Goal: Task Accomplishment & Management: Complete application form

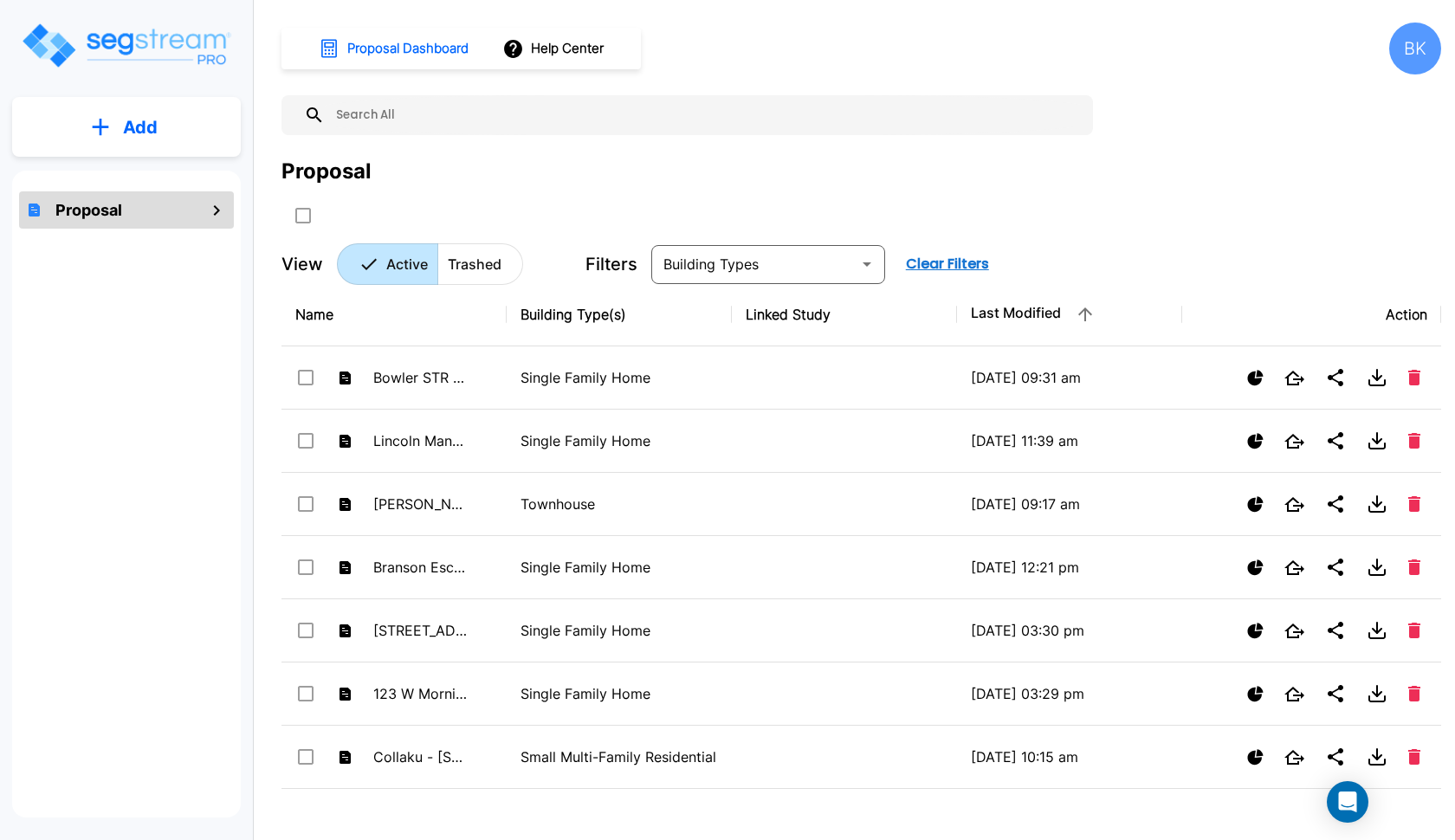
click at [124, 138] on p "Add" at bounding box center [141, 127] width 34 height 26
click at [134, 185] on button "Add Proposal" at bounding box center [127, 175] width 129 height 34
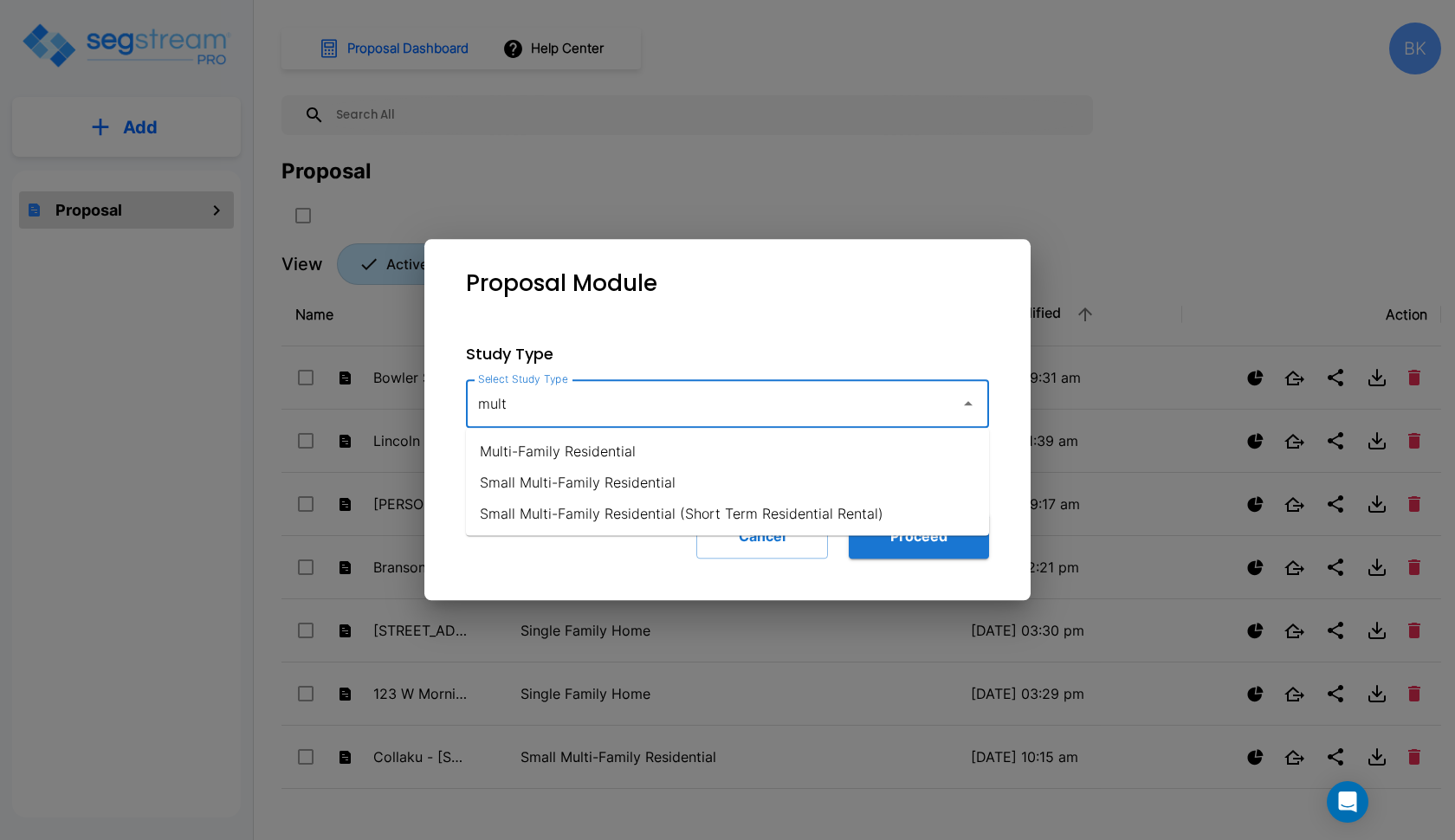
click at [607, 455] on li "Multi-Family Residential" at bounding box center [727, 451] width 523 height 31
type input "Multi-Family Residential"
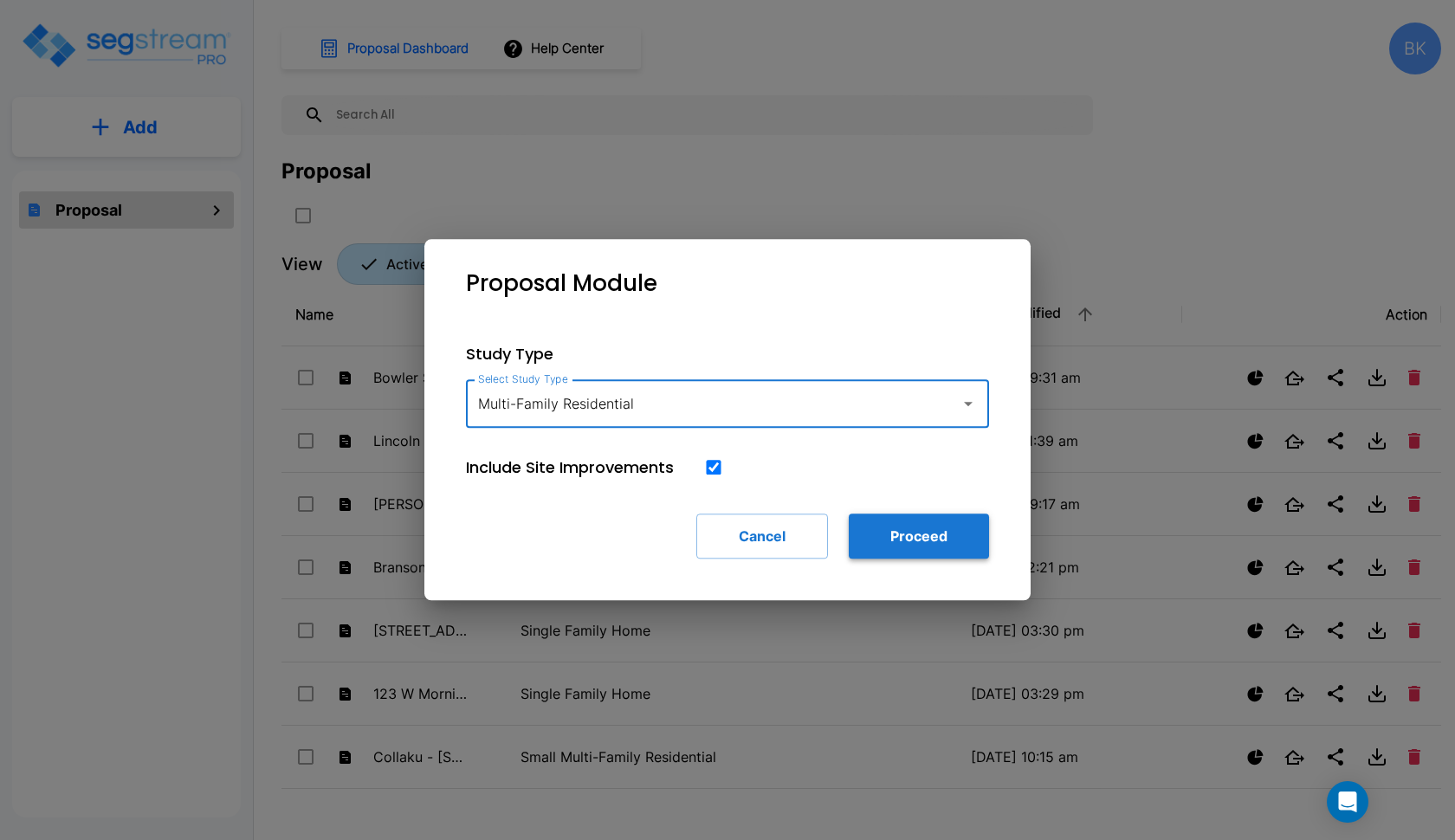
click at [944, 538] on button "Proceed" at bounding box center [918, 536] width 141 height 45
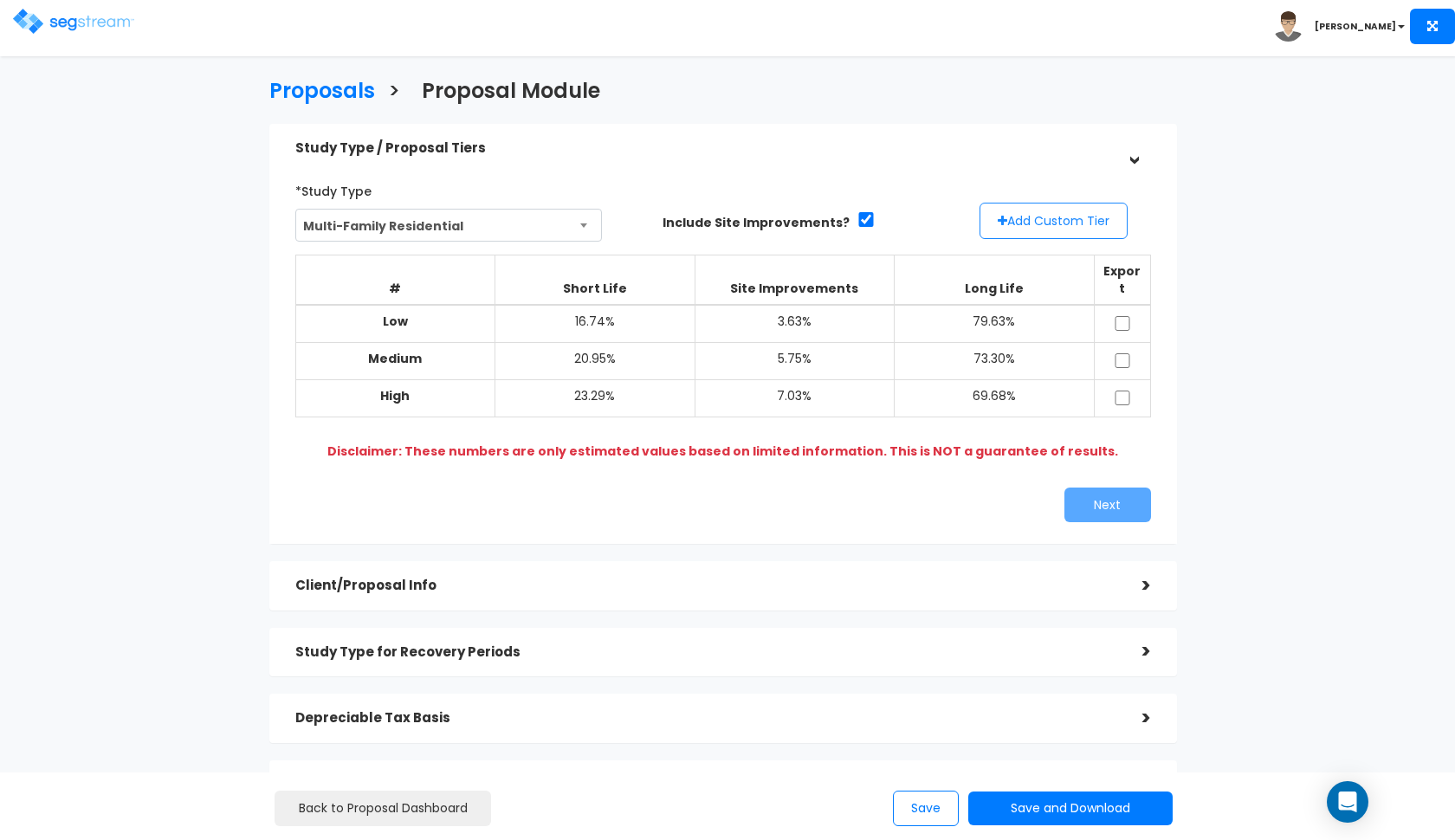
click at [1043, 224] on button "Add Custom Tier" at bounding box center [1053, 221] width 148 height 36
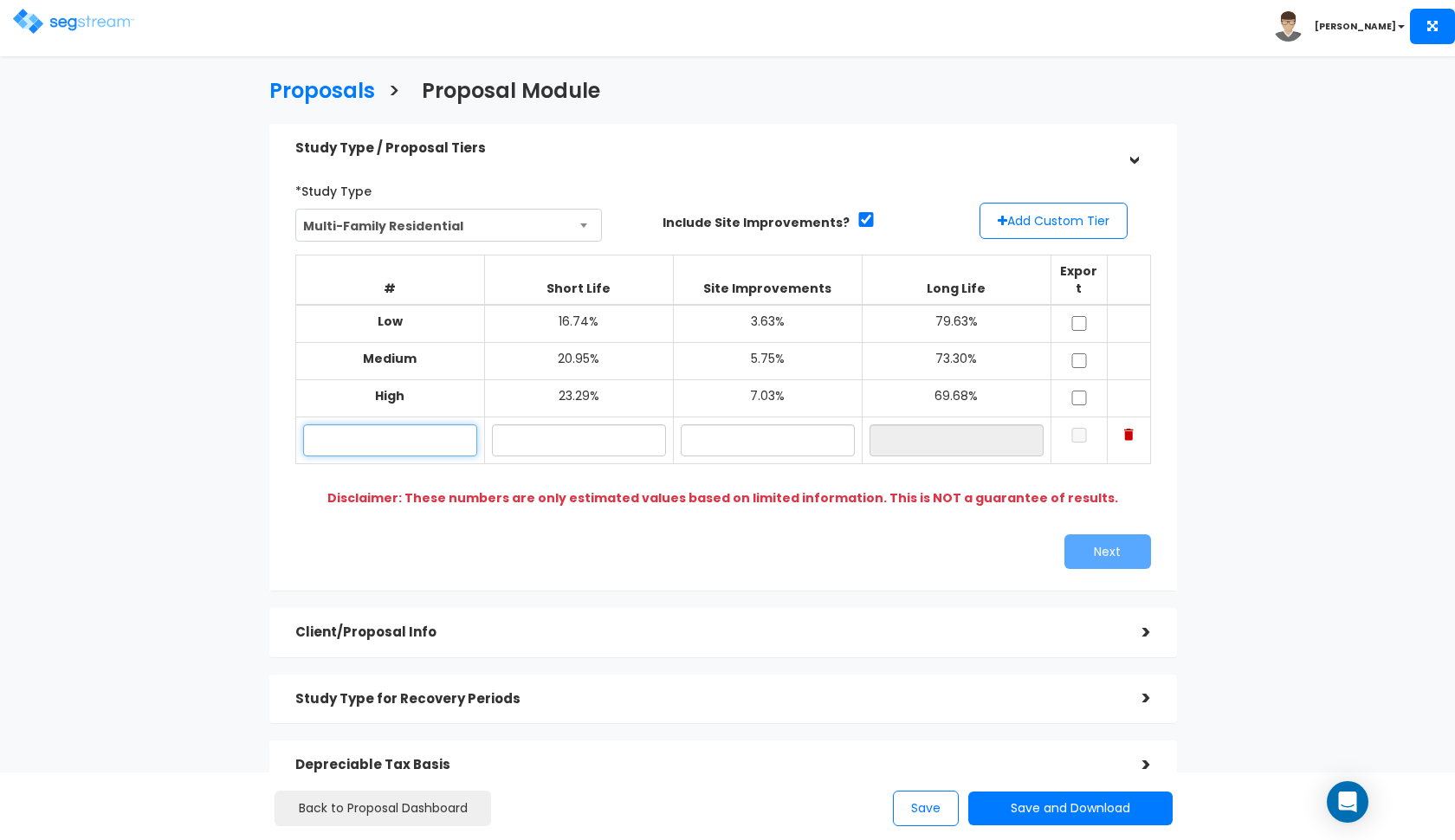
click at [441, 425] on input "text" at bounding box center [390, 439] width 174 height 32
type input "1033 E Polk"
type input "15.00%"
type input "10.00%"
type input "75.00%"
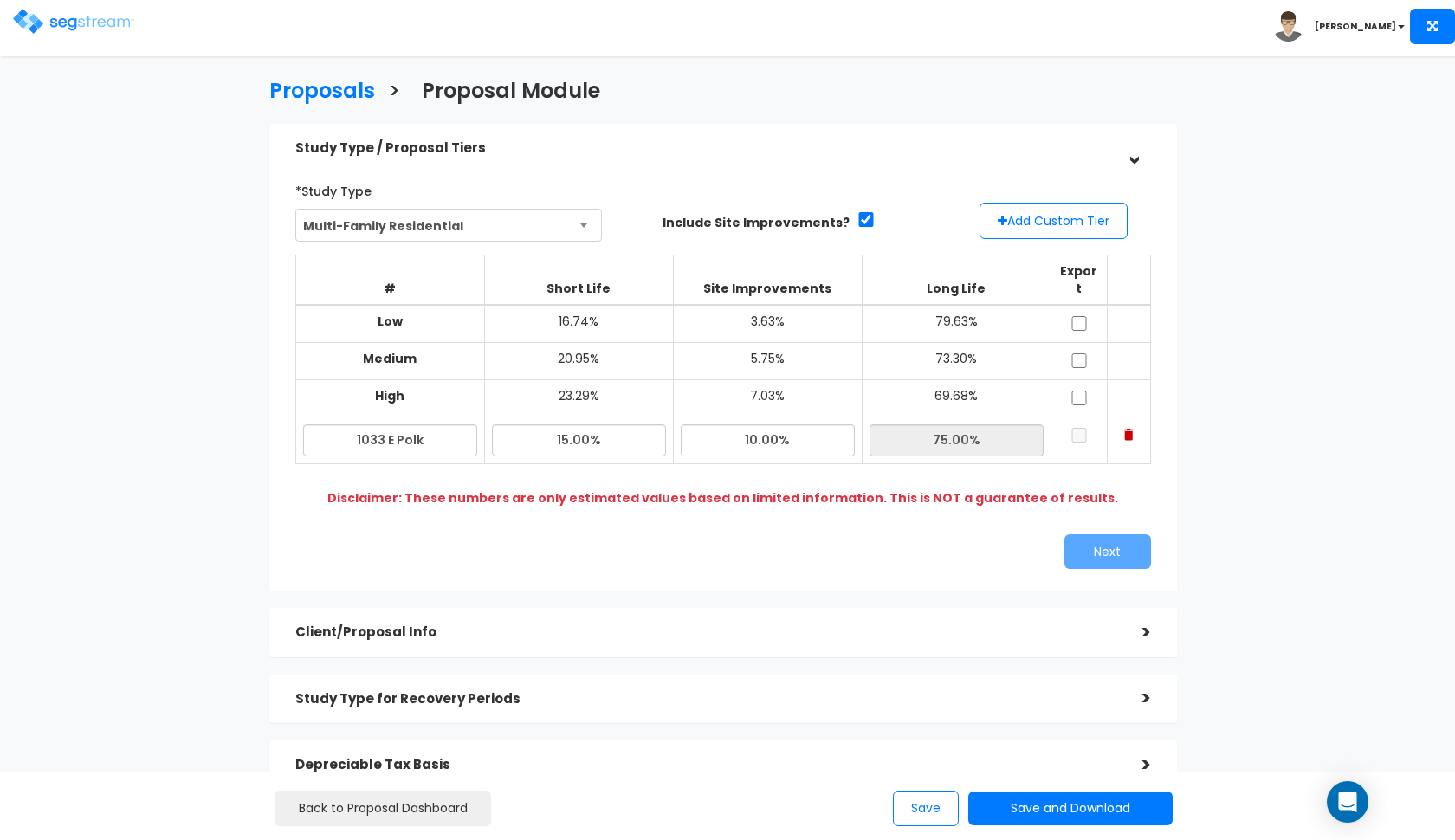
click at [624, 567] on div "*Study Type Multi-Family Residential Assisted/Senior Living Auto Repair Shop Au…" at bounding box center [723, 372] width 907 height 436
click at [1076, 316] on input "checkbox" at bounding box center [1079, 323] width 17 height 14
checkbox input "true"
click at [1077, 353] on input "checkbox" at bounding box center [1079, 361] width 17 height 14
checkbox input "true"
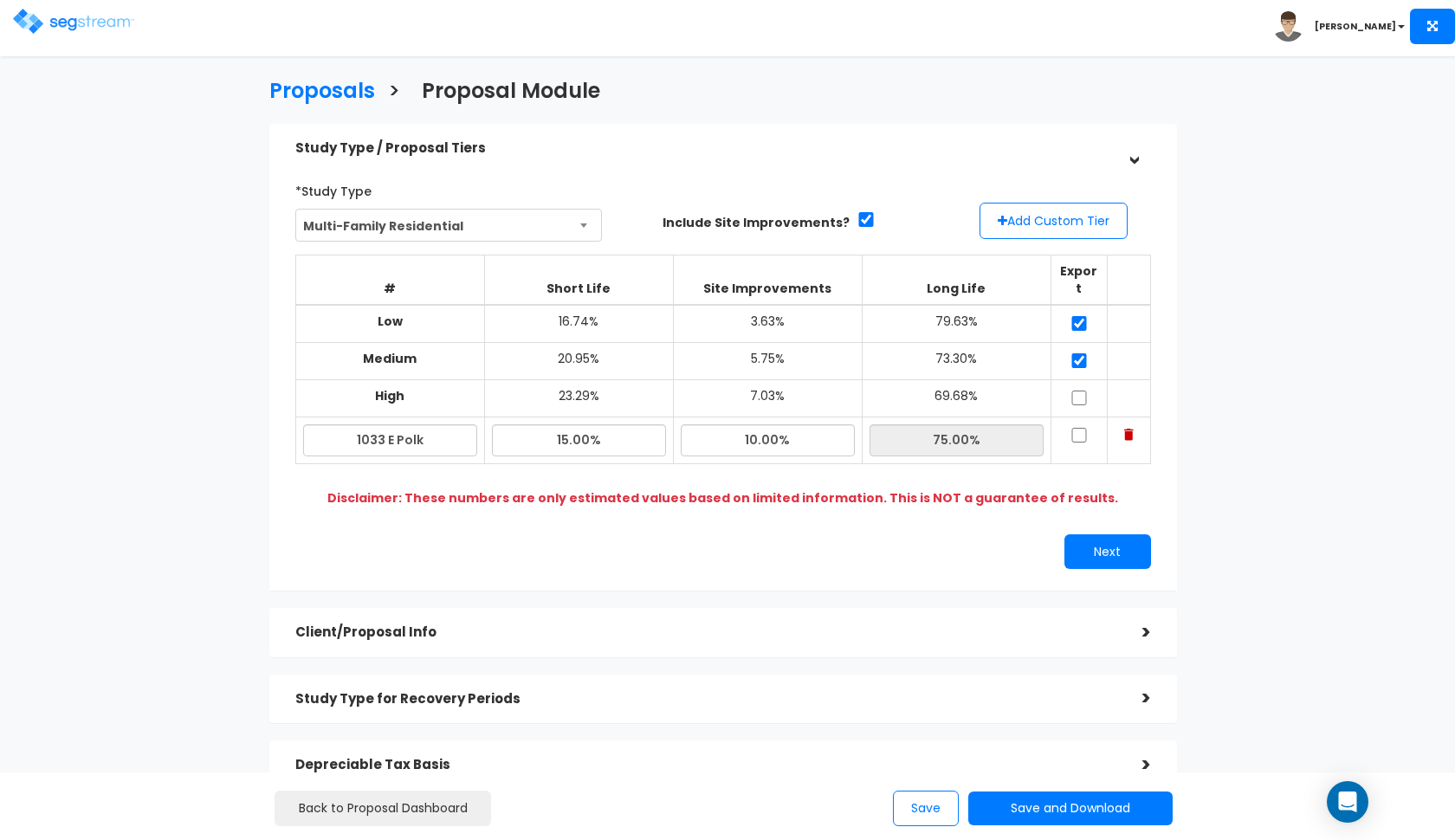
click at [1079, 391] on input "checkbox" at bounding box center [1079, 398] width 17 height 14
checkbox input "true"
click at [1079, 428] on input "checkbox" at bounding box center [1079, 435] width 17 height 14
checkbox input "true"
click at [1074, 540] on button "Next" at bounding box center [1108, 552] width 87 height 34
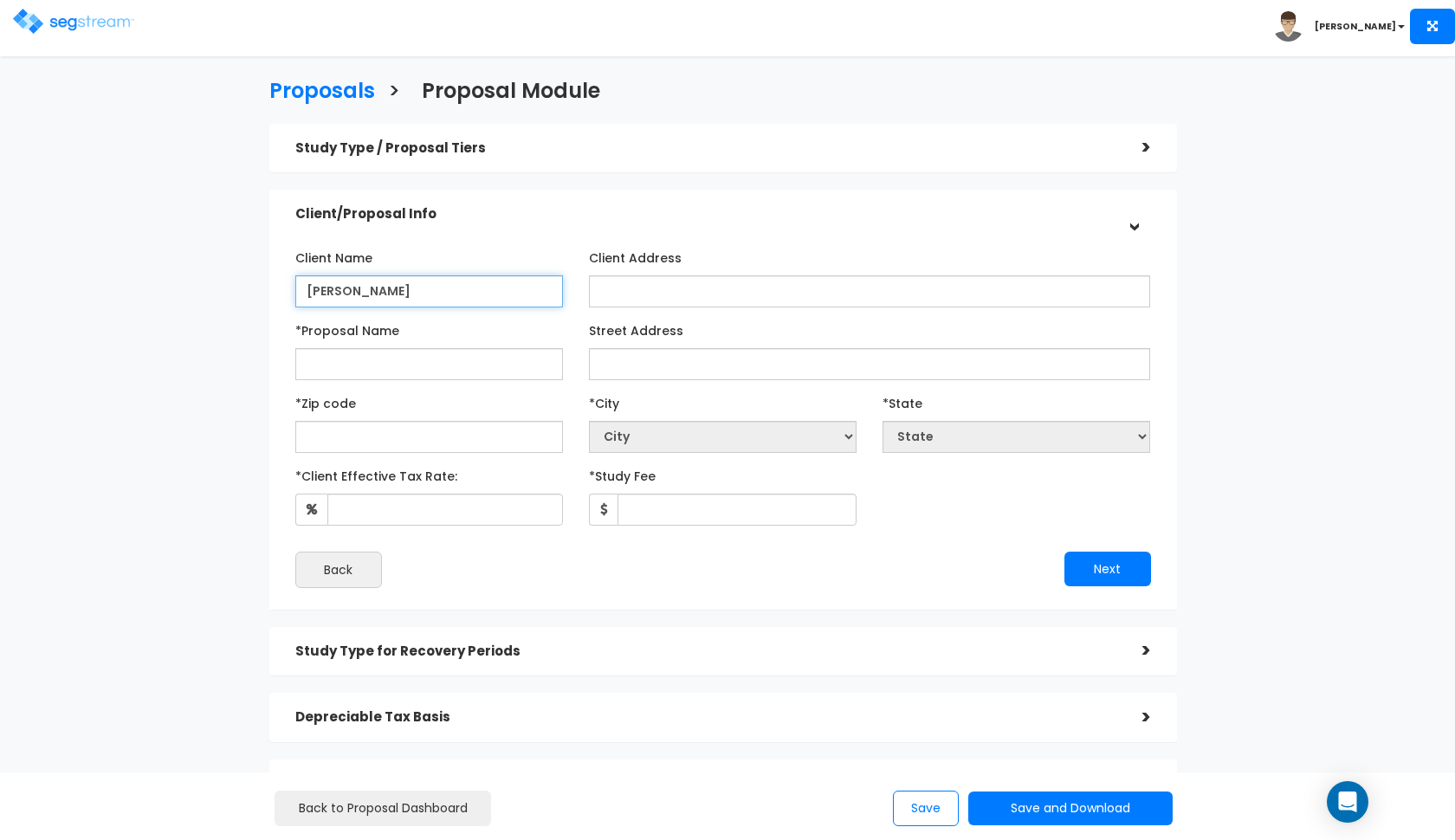
type input "[PERSON_NAME]"
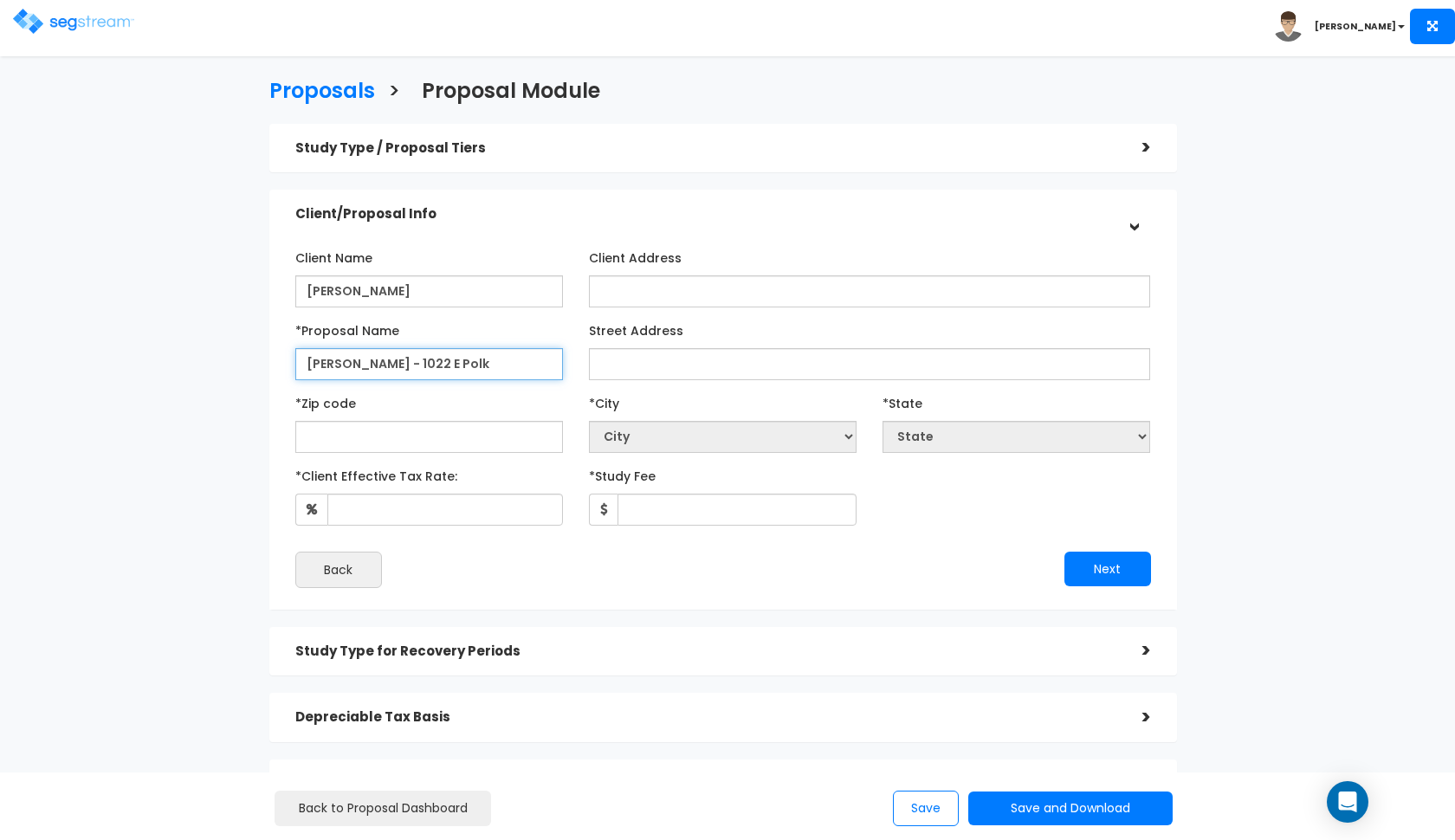
type input "[PERSON_NAME] - 1022 E Polk"
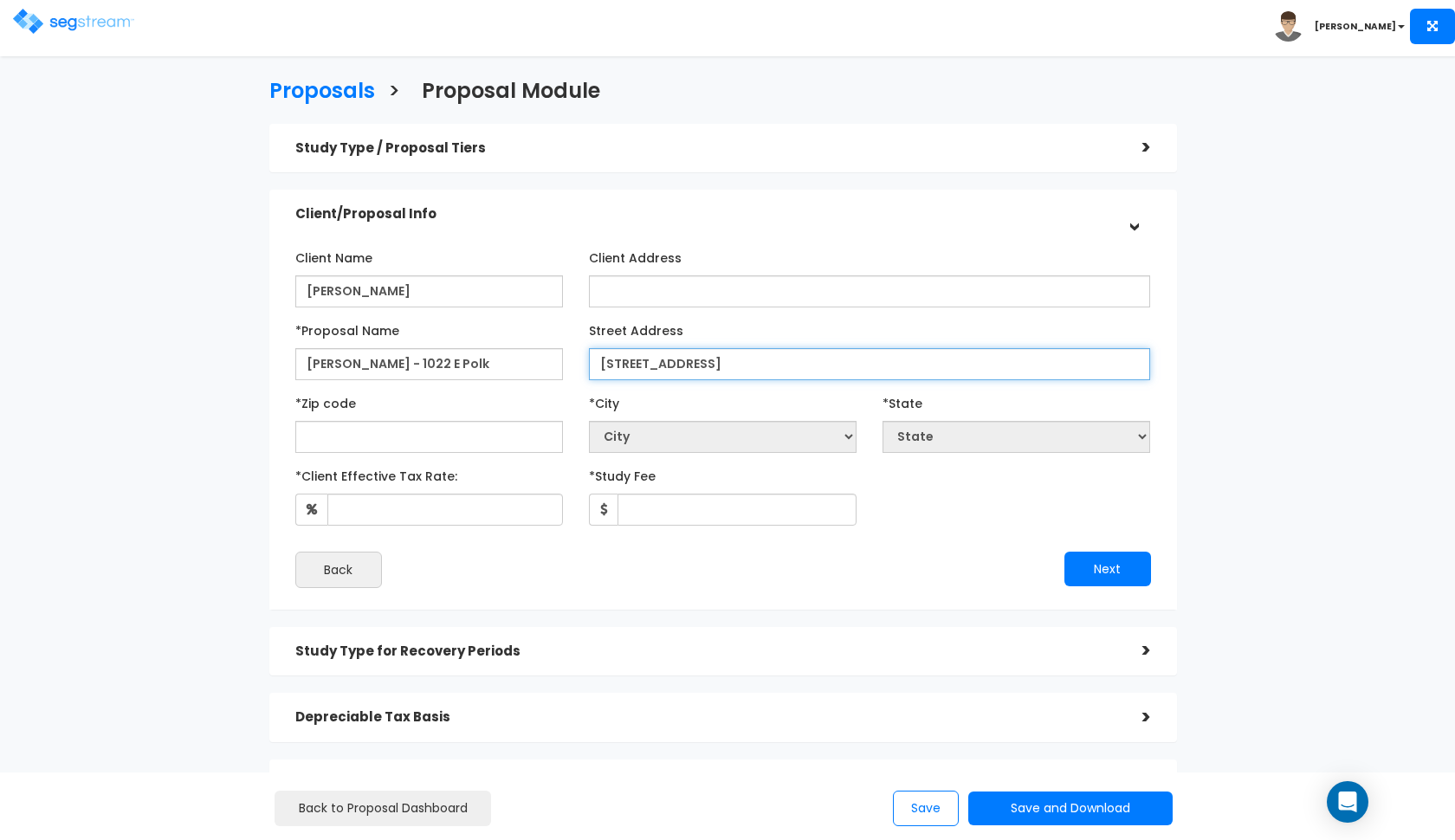
type input "[STREET_ADDRESS]"
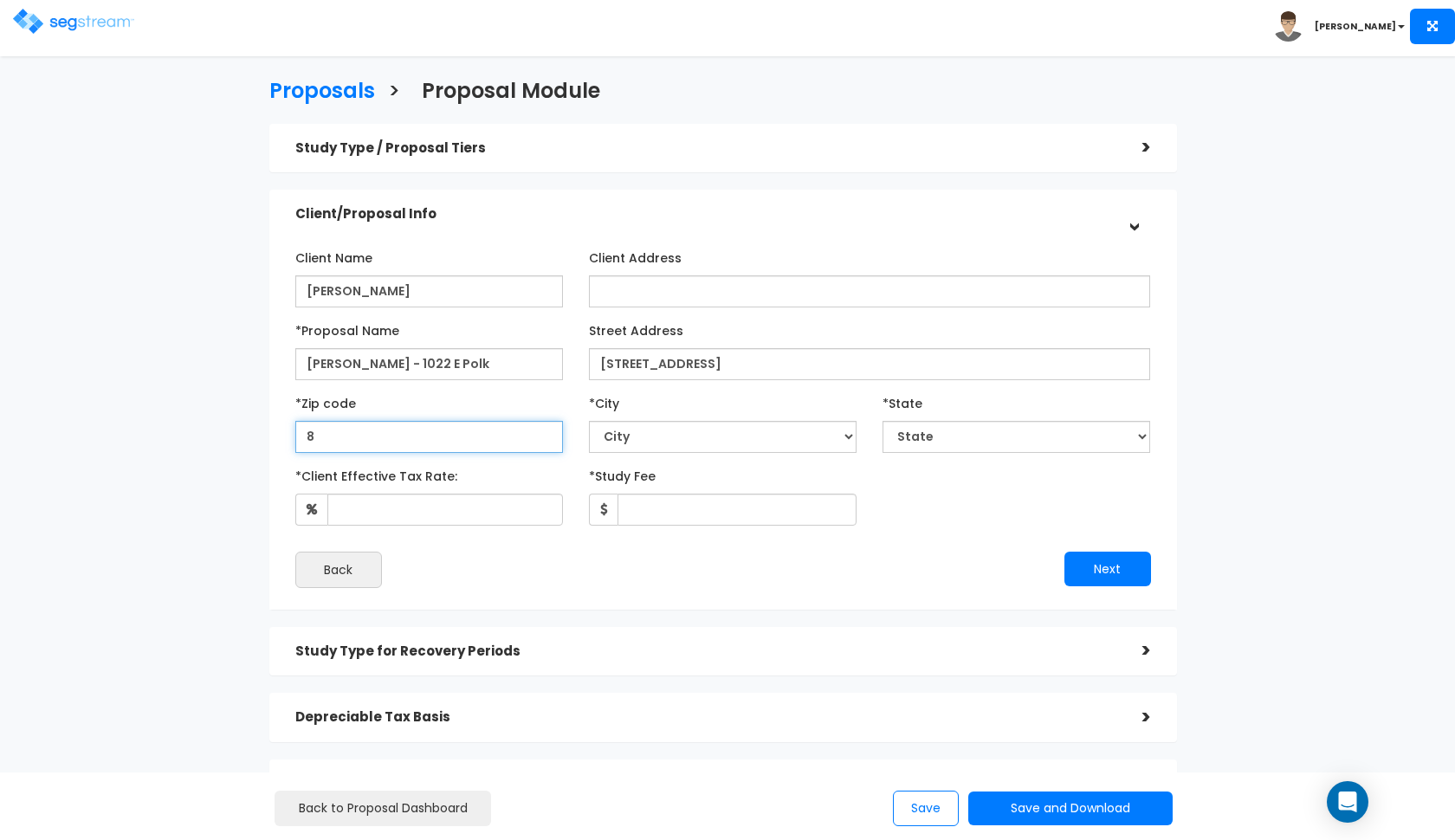
type input "85"
select select "CO"
type input "8500"
select select "AZ"
type input "85006"
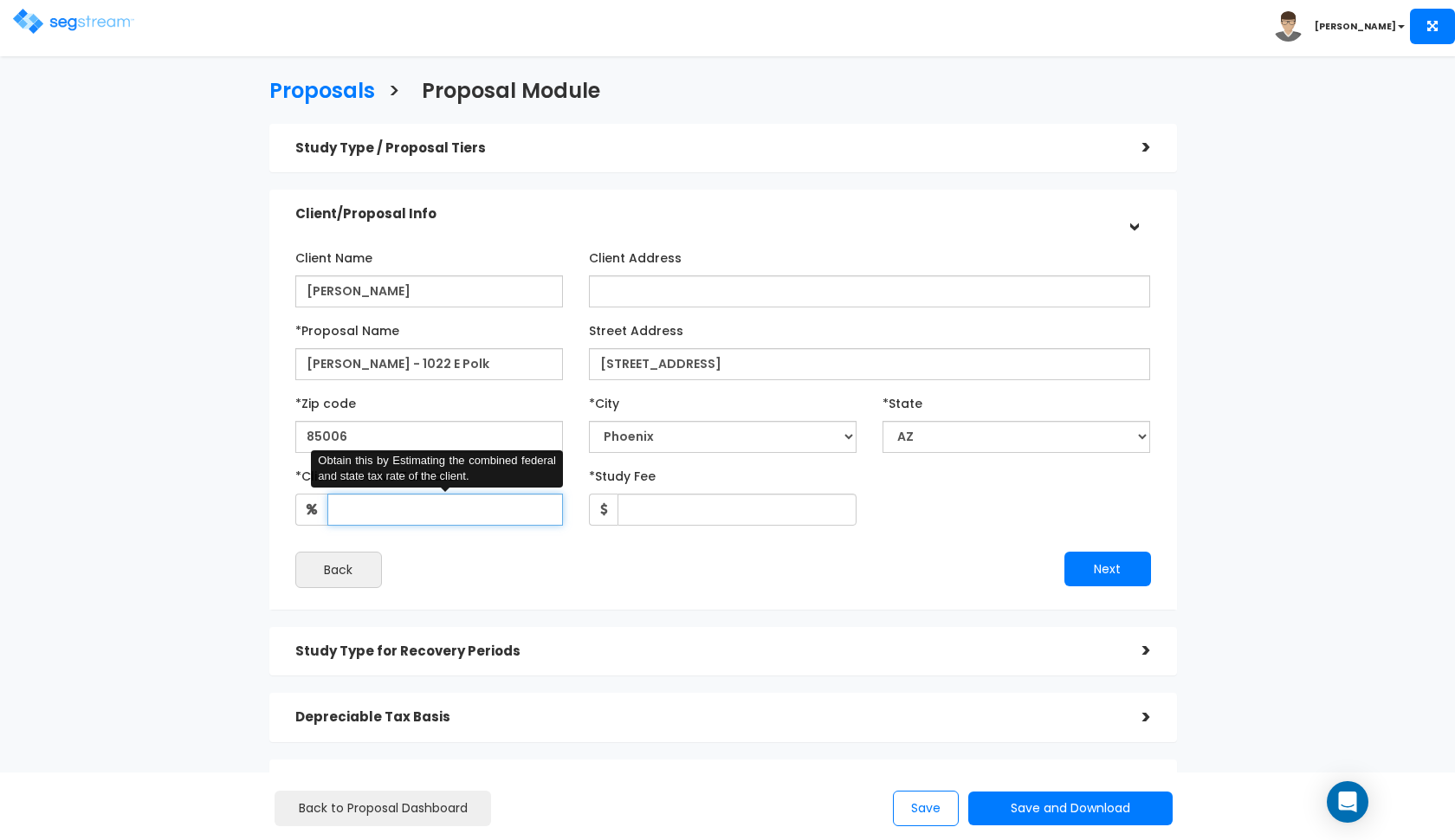
click at [473, 512] on input "*Client Effective Tax Rate:" at bounding box center [445, 509] width 236 height 32
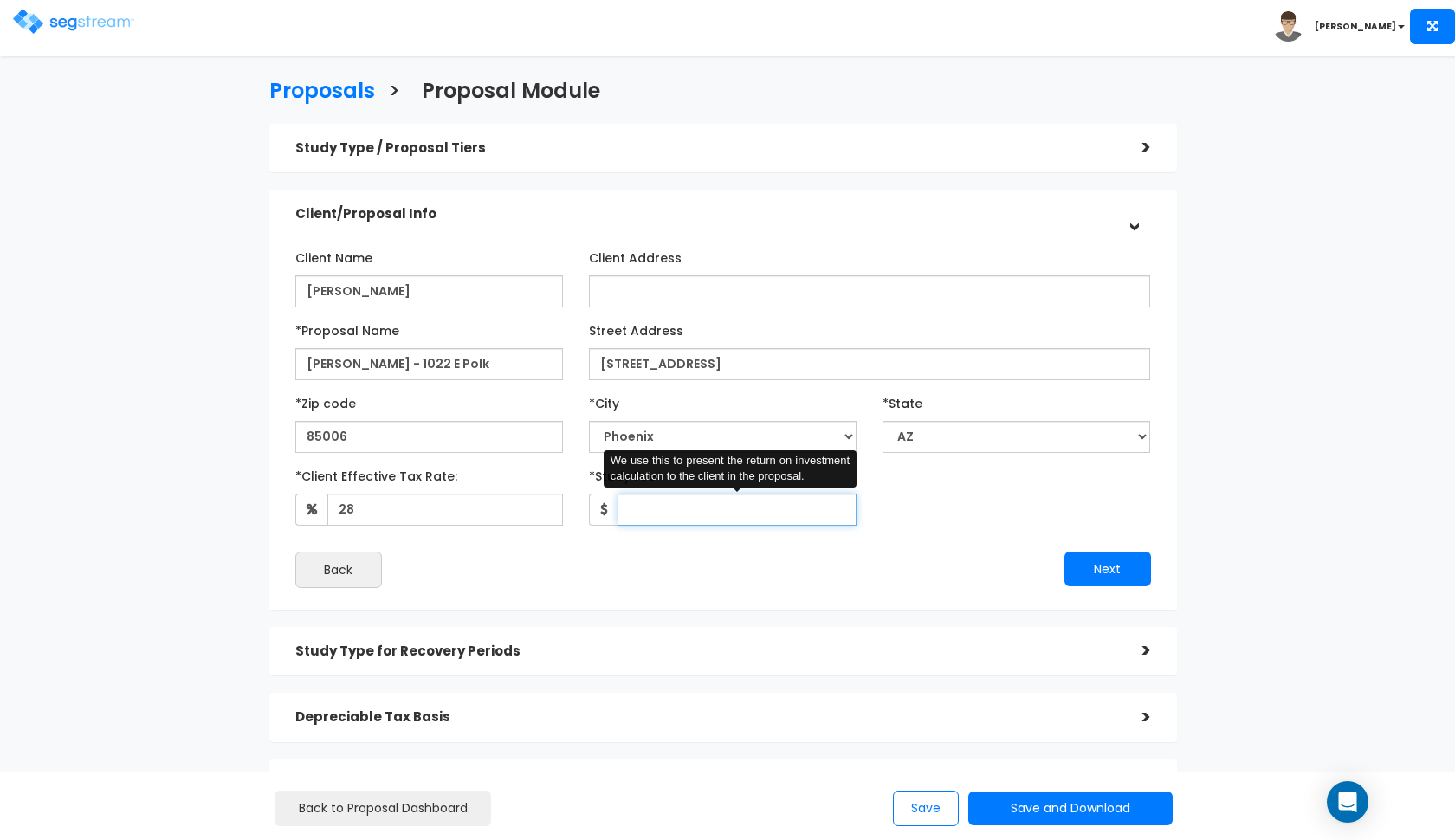
click at [667, 508] on input "*Study Fee" at bounding box center [737, 509] width 239 height 32
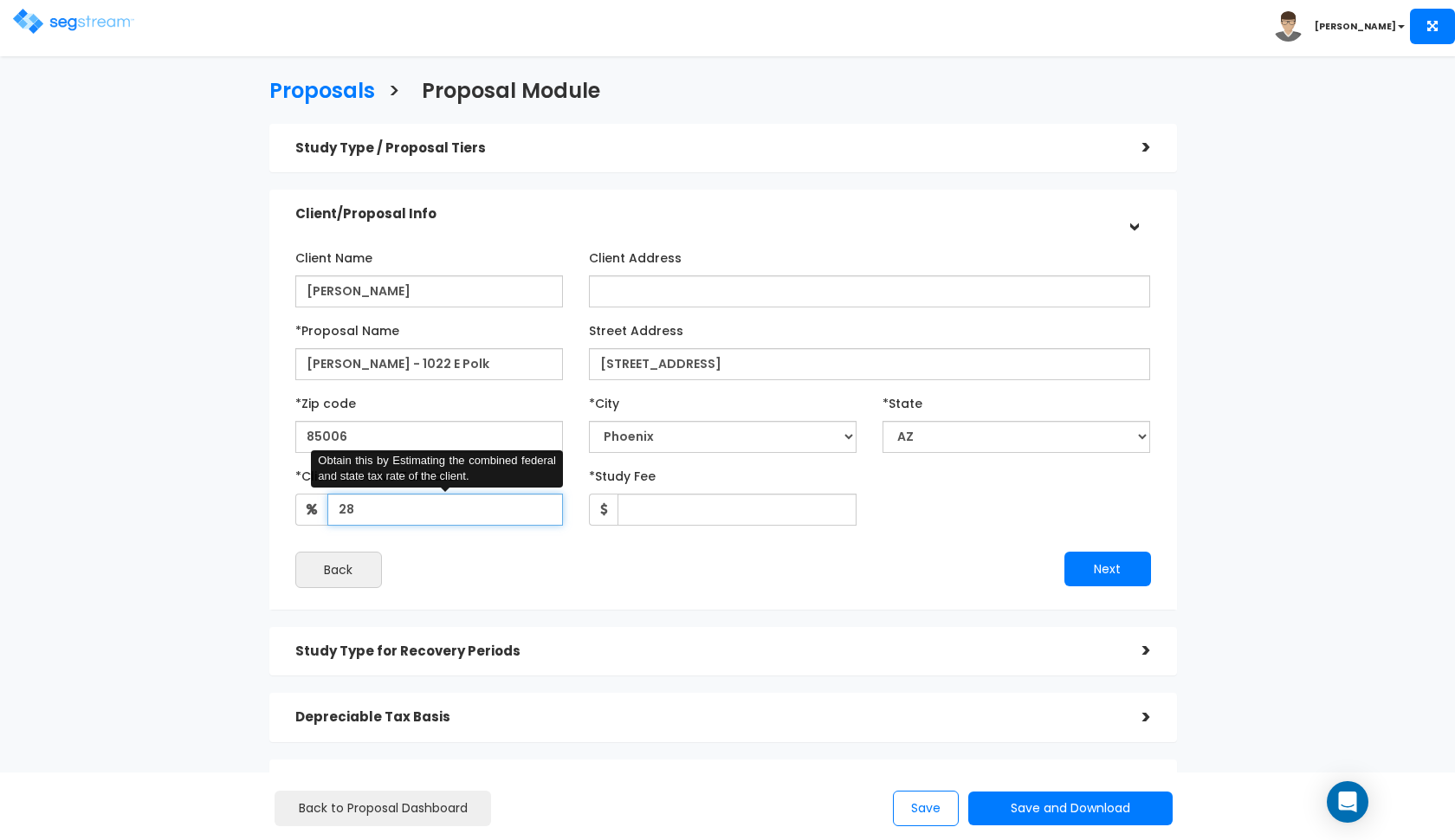
click at [412, 512] on input "28" at bounding box center [445, 509] width 236 height 32
type input "2"
type input "32"
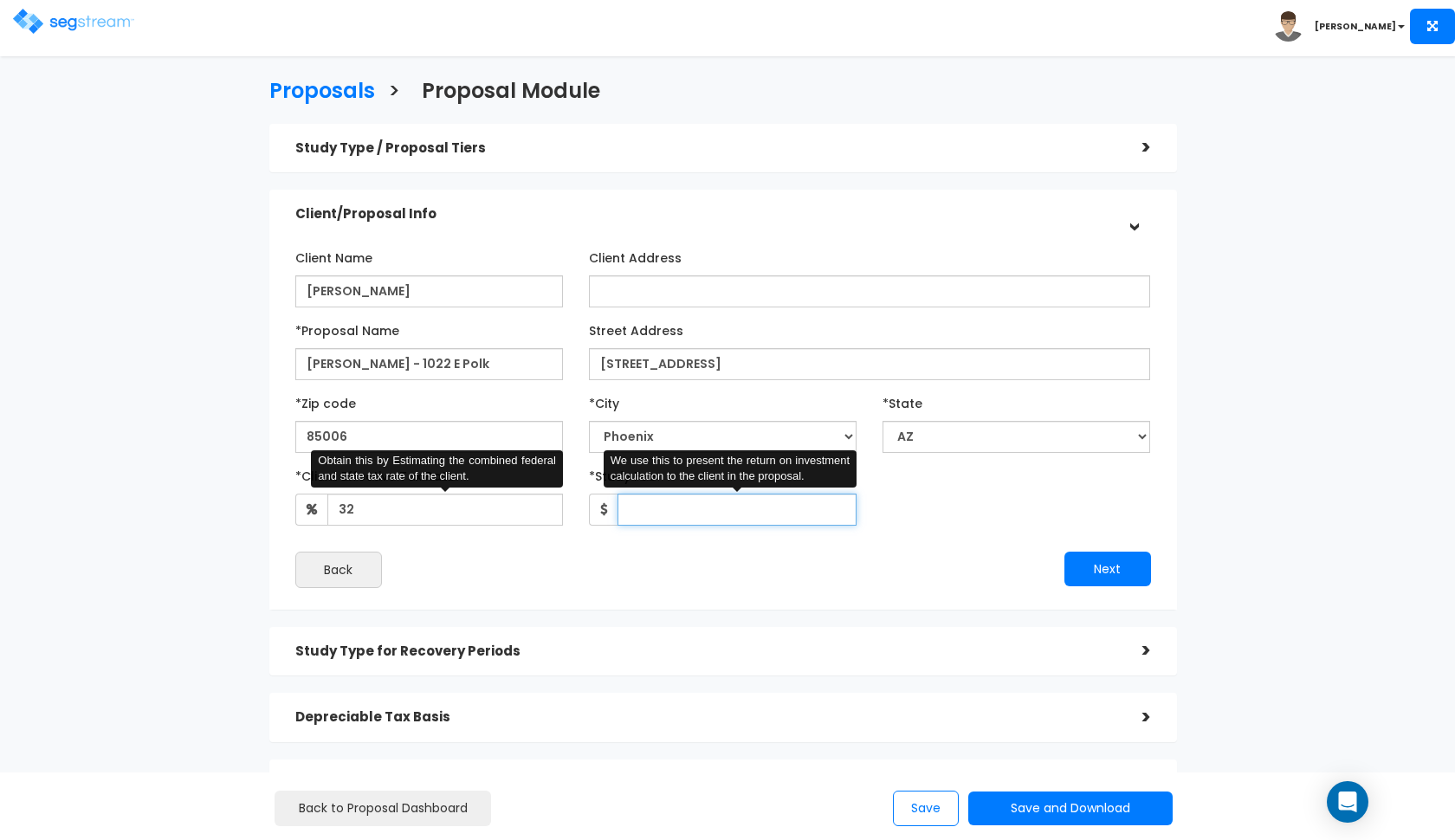
click at [694, 517] on input "*Study Fee" at bounding box center [737, 509] width 239 height 32
type input "3,300"
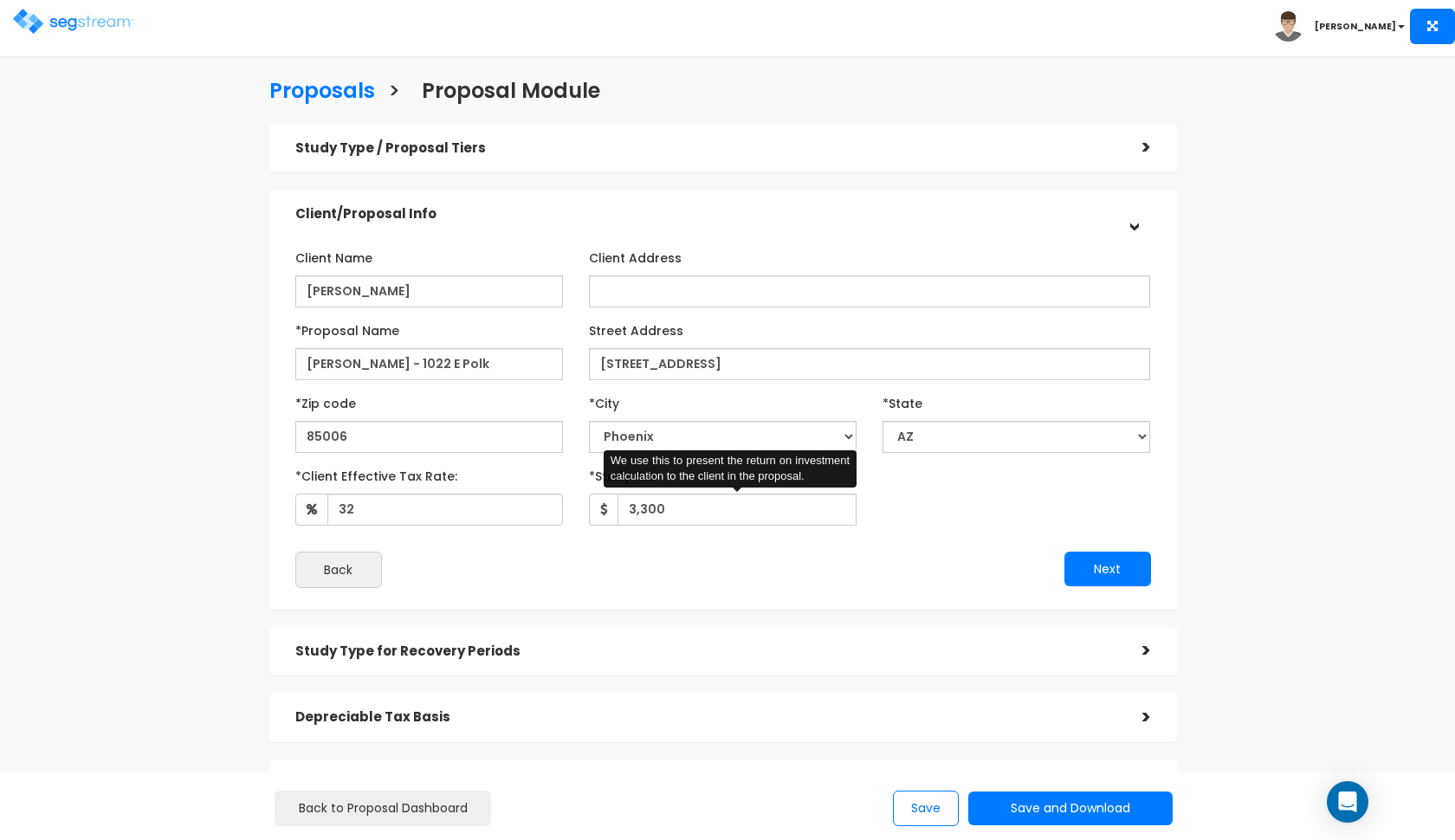
click at [655, 580] on div "Back" at bounding box center [503, 570] width 441 height 36
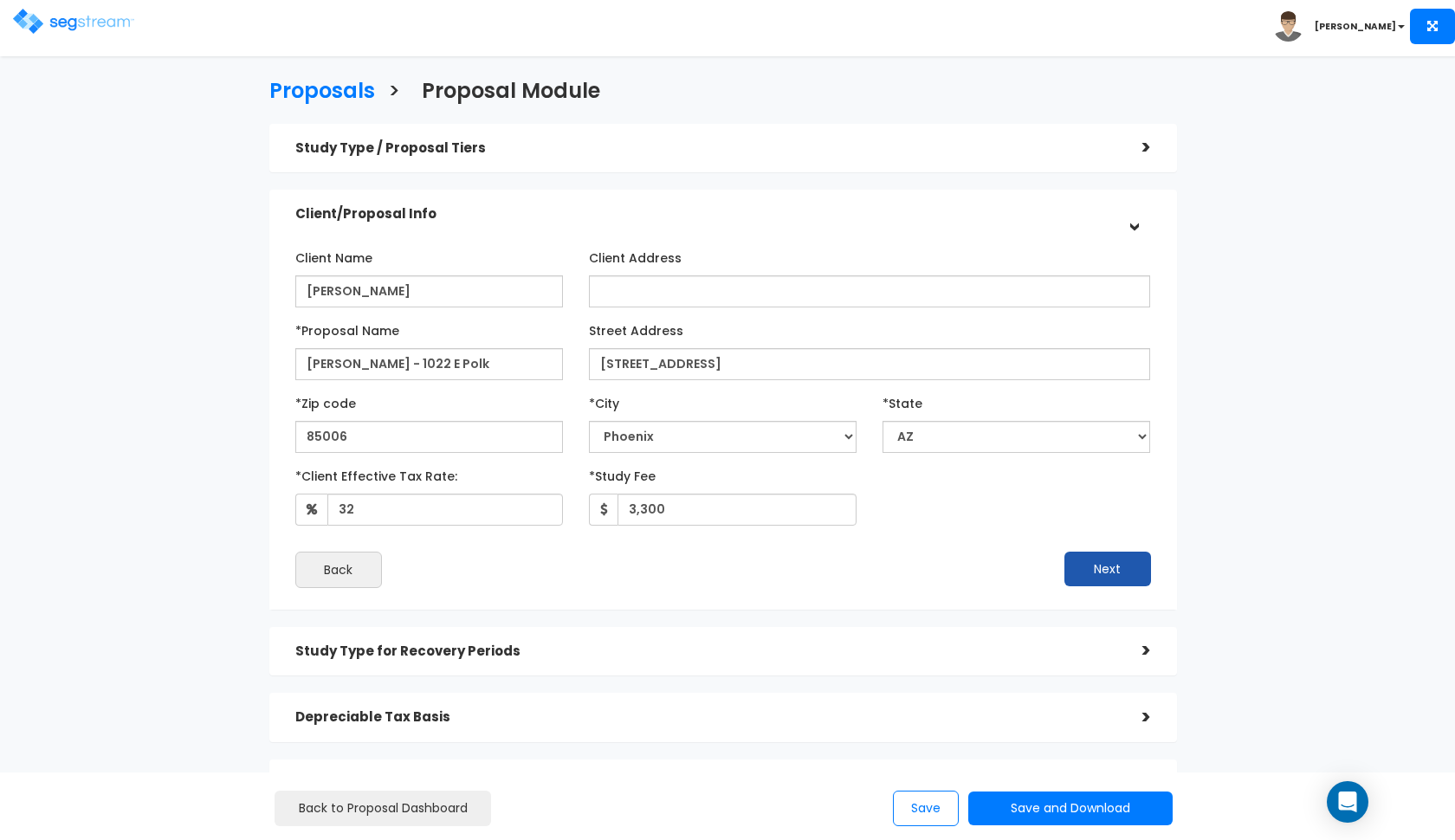
click at [1070, 555] on button "Next" at bounding box center [1108, 569] width 87 height 34
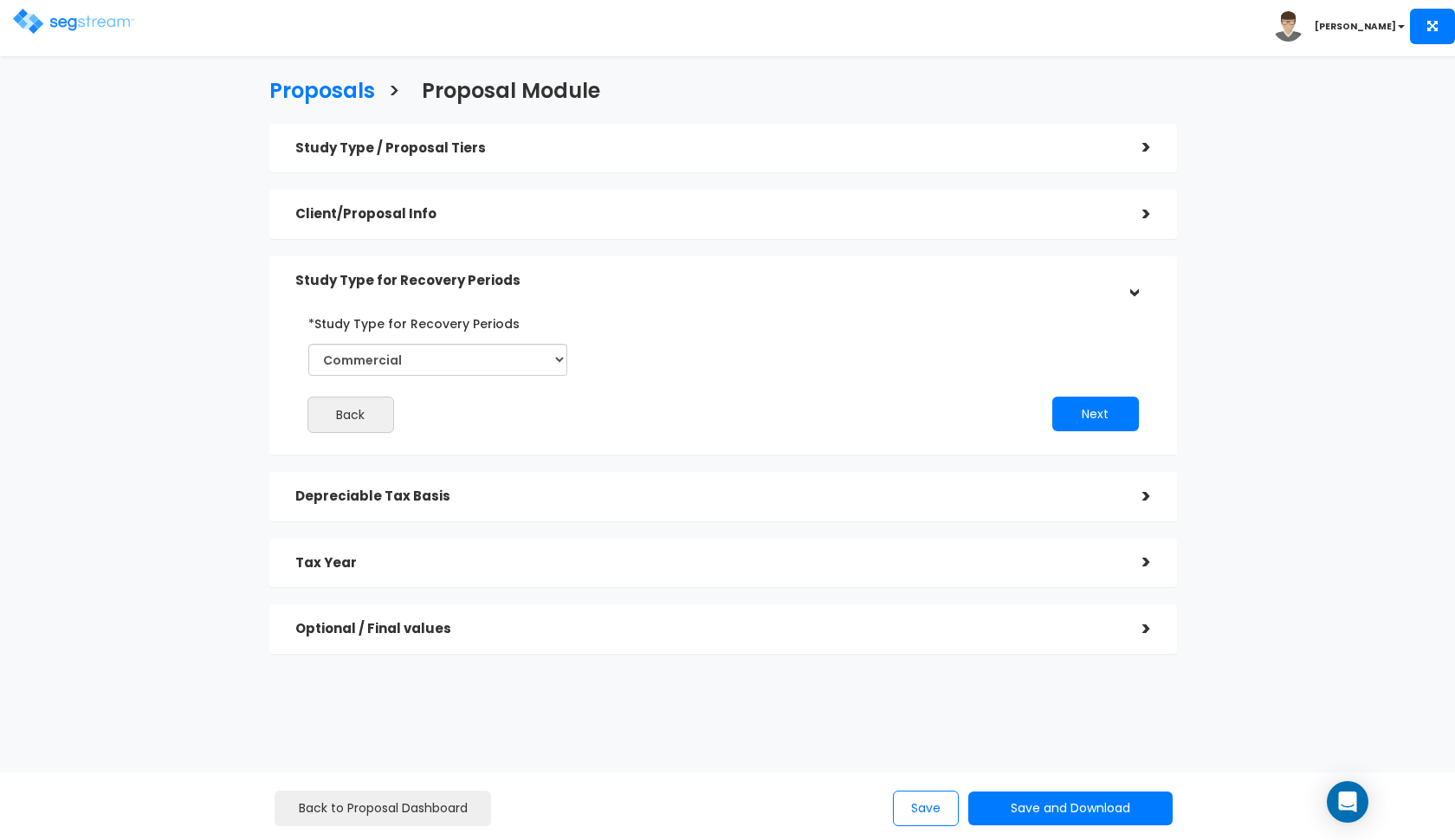
click at [519, 379] on div "*Study Type for Recovery Periods Commercial Residential" at bounding box center [438, 349] width 285 height 80
select select "Residential"
click at [1072, 410] on button "Next" at bounding box center [1096, 414] width 87 height 34
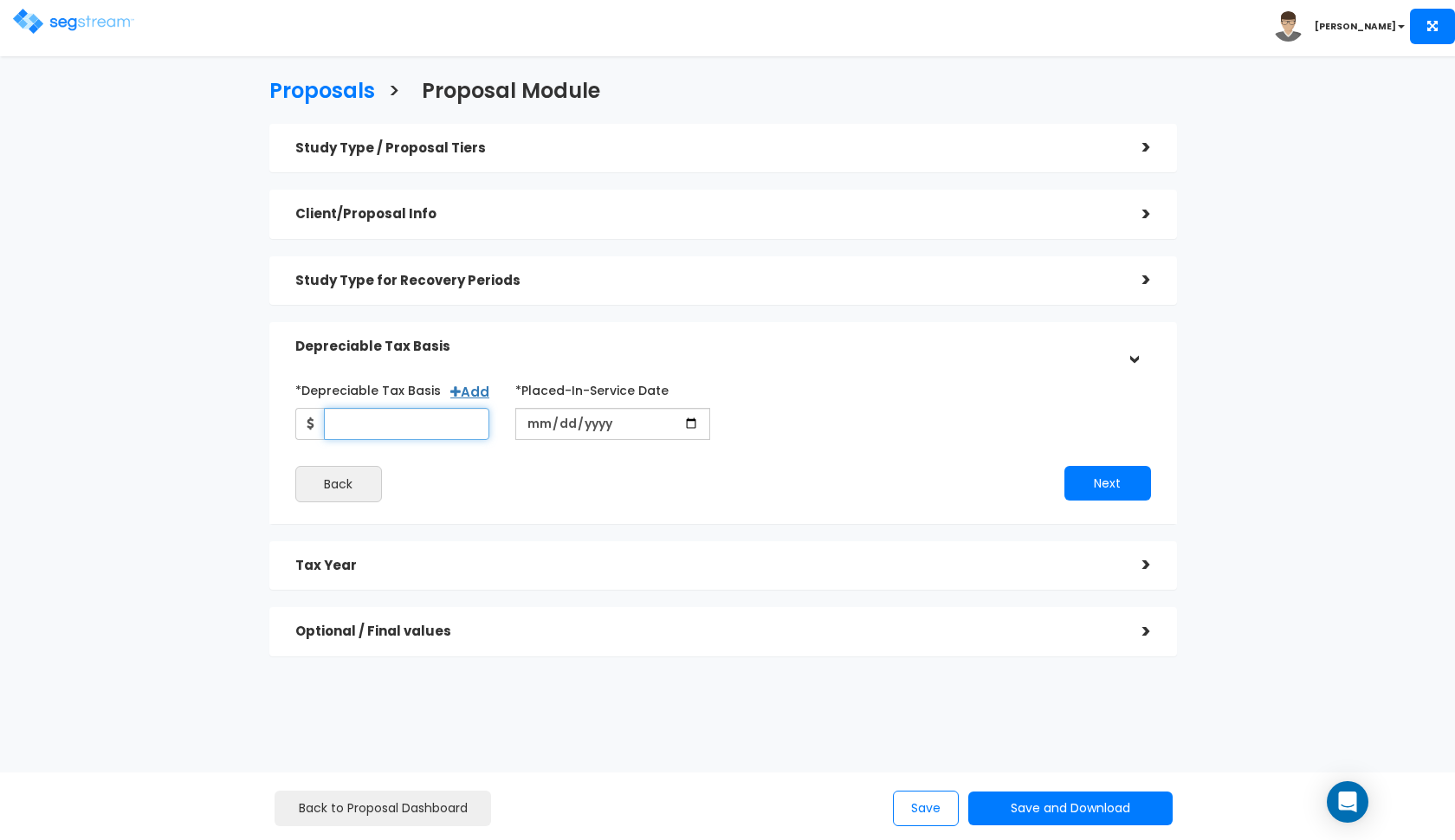
click at [451, 426] on input "*Depreciable Tax Basis" at bounding box center [406, 423] width 166 height 32
type input "1,349,854.18"
click at [538, 421] on input "date" at bounding box center [613, 423] width 195 height 32
type input "[DATE]"
click at [750, 468] on div "Next" at bounding box center [944, 483] width 441 height 34
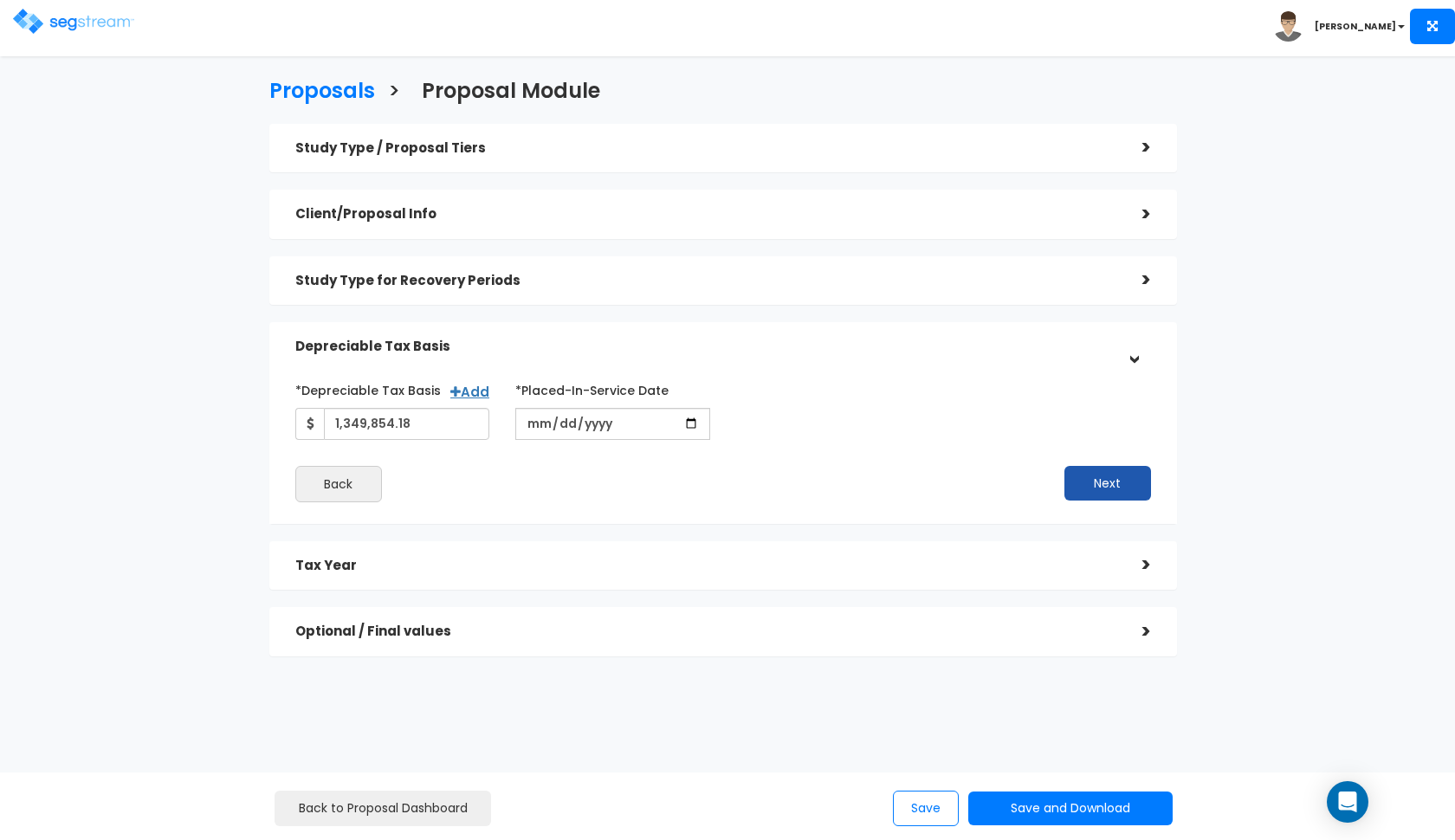
click at [1125, 469] on button "Next" at bounding box center [1108, 483] width 87 height 34
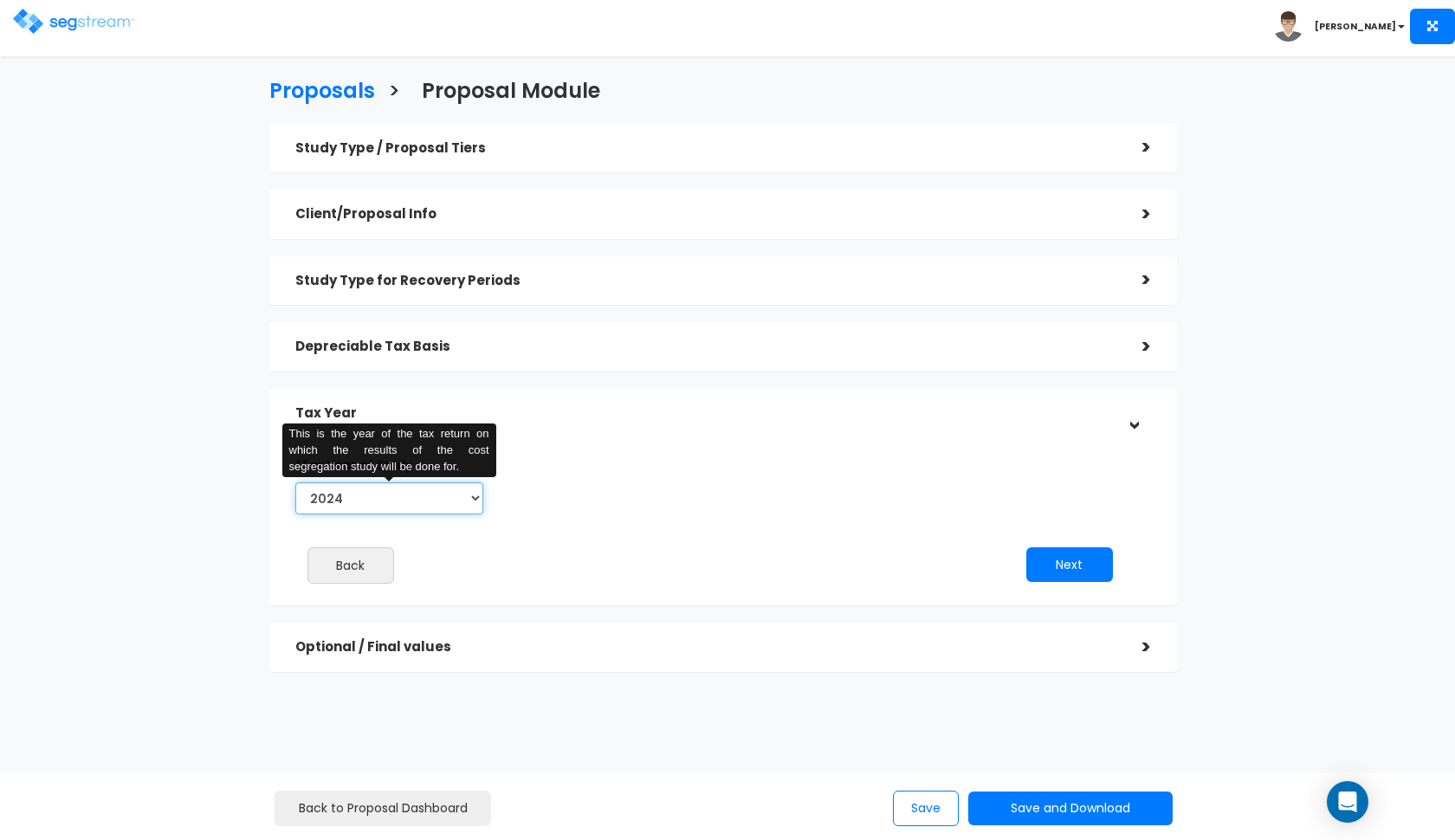
select select "2025"
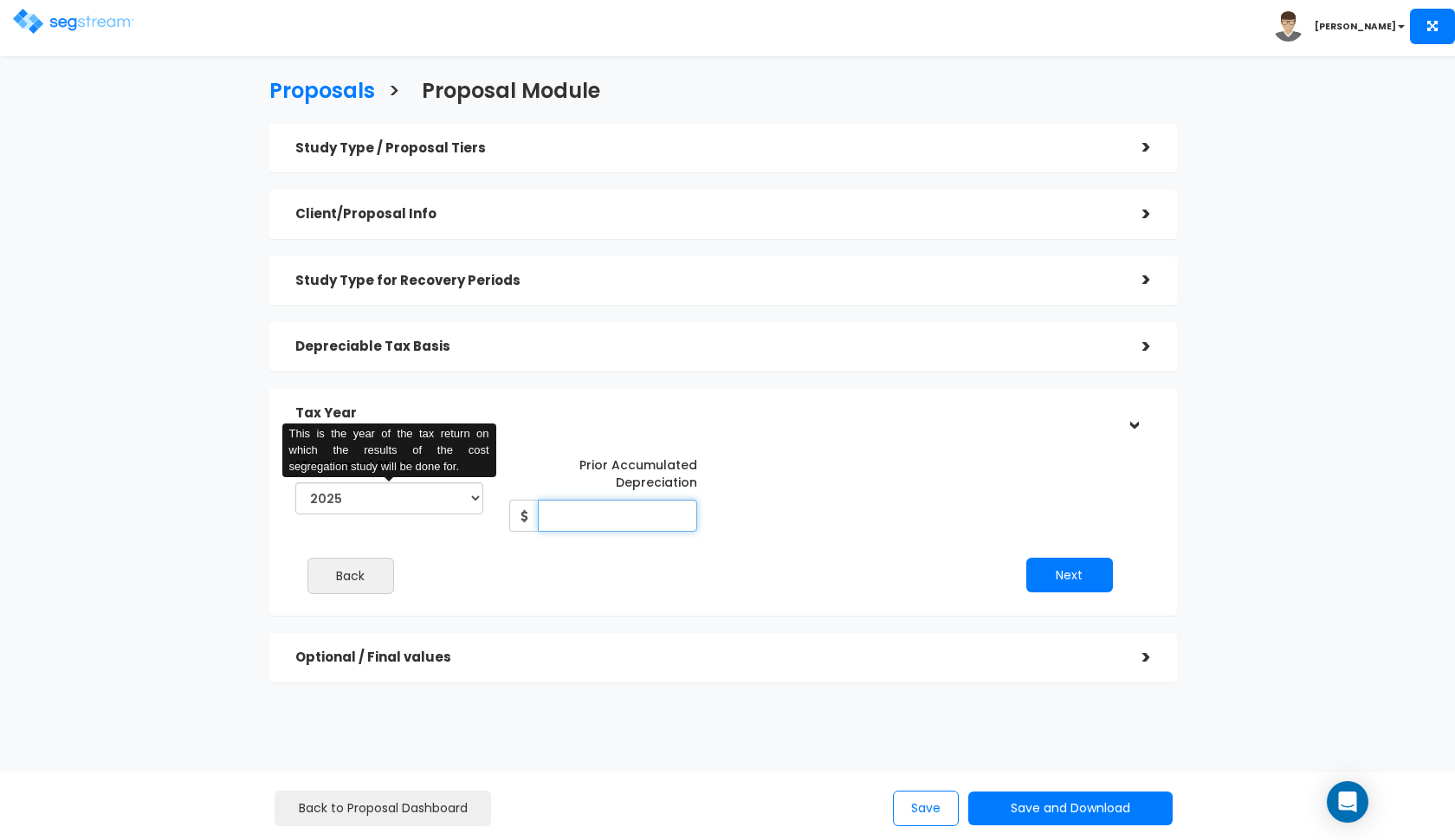
click at [604, 520] on input "Prior Accumulated Depreciation" at bounding box center [617, 515] width 160 height 32
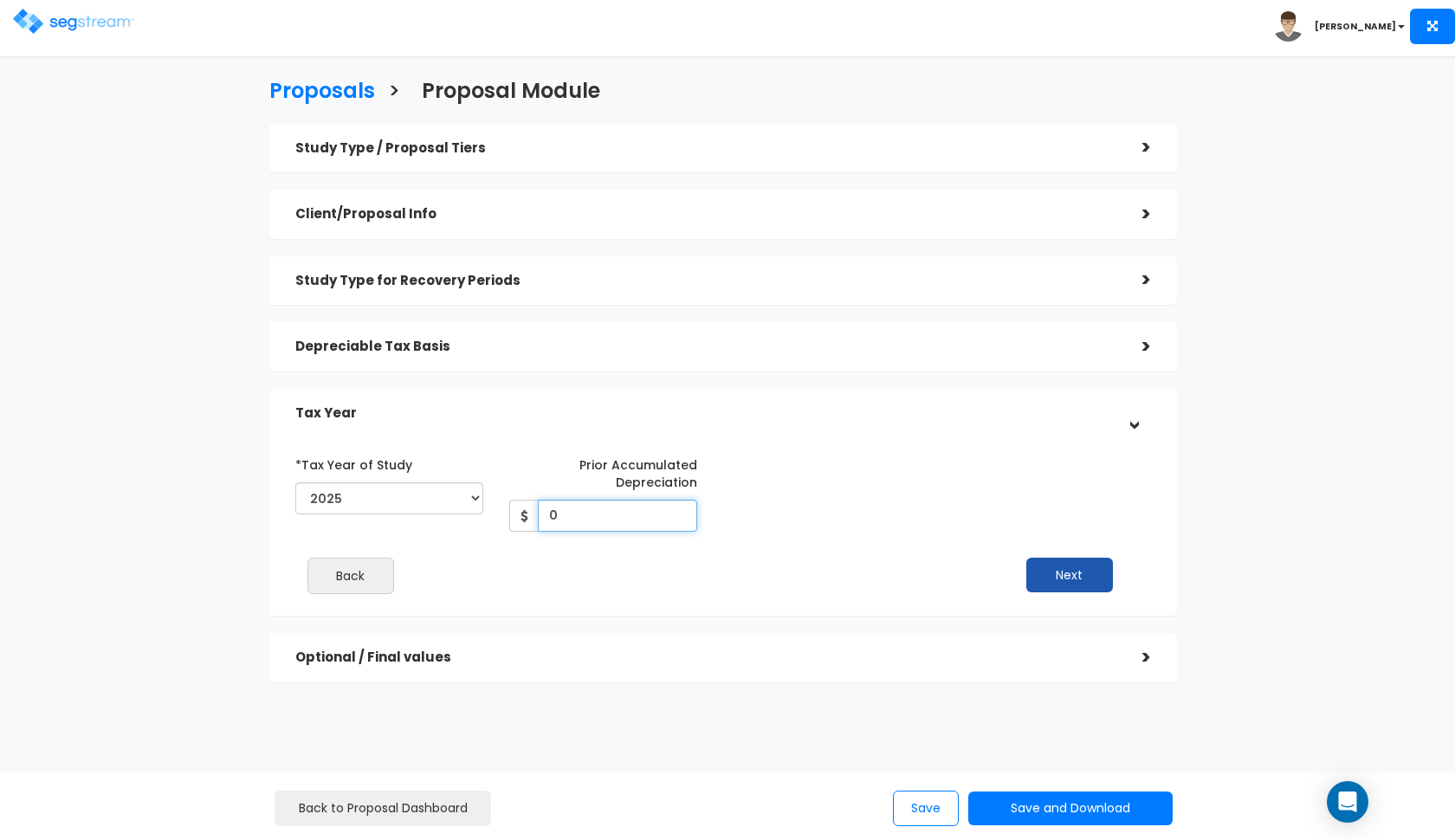
type input "0"
click at [1081, 583] on button "Next" at bounding box center [1070, 574] width 87 height 34
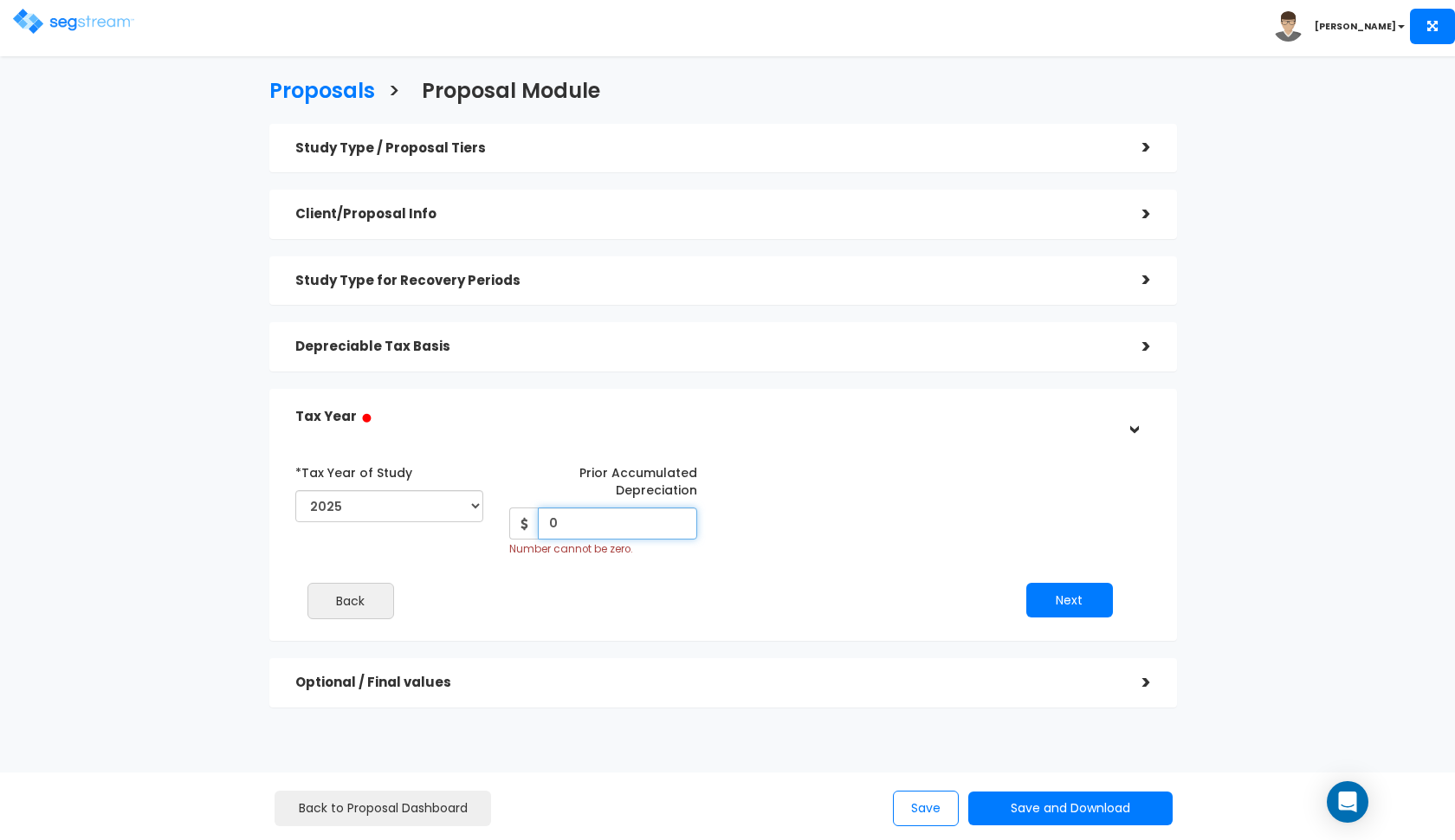
click at [592, 514] on input "0" at bounding box center [617, 523] width 160 height 32
type input "1"
click at [867, 583] on div "Next" at bounding box center [925, 600] width 428 height 34
click at [1052, 596] on button "Next" at bounding box center [1070, 600] width 87 height 34
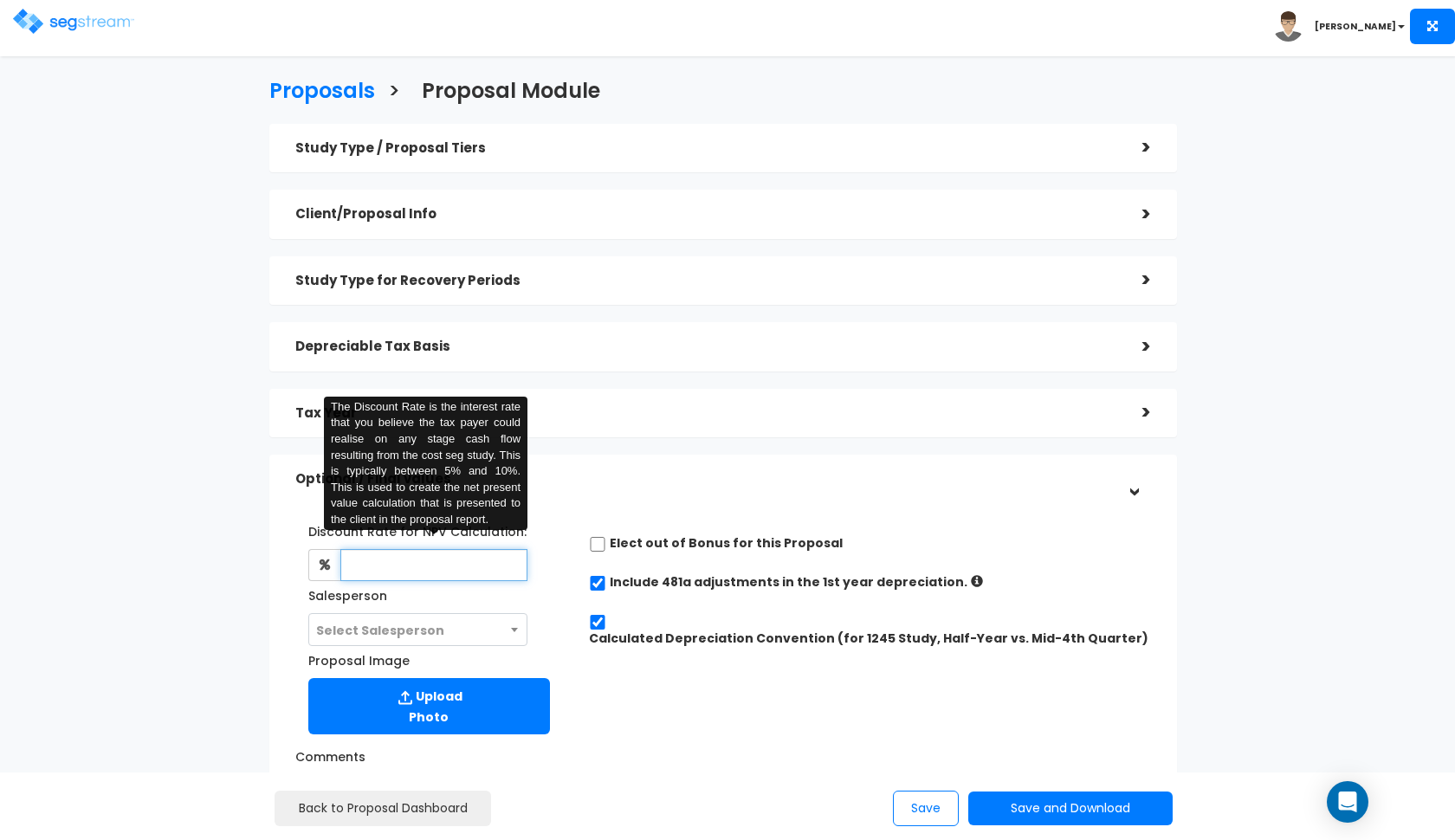
click at [437, 564] on input "text" at bounding box center [434, 565] width 188 height 32
type input "8"
click at [564, 478] on h5 "Optional / Final values" at bounding box center [706, 479] width 821 height 14
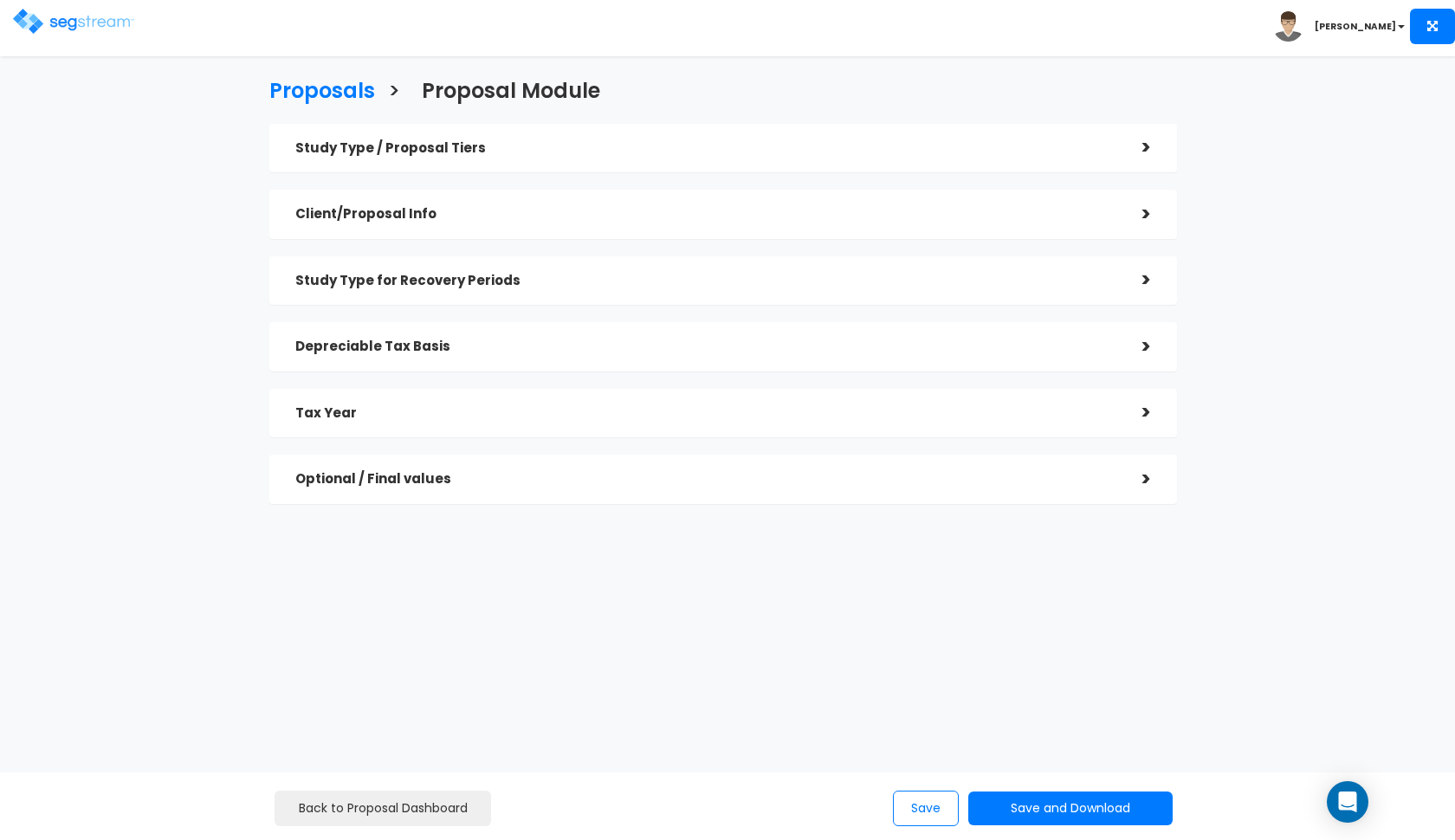
click at [510, 457] on div "Optional / Final values >" at bounding box center [723, 479] width 907 height 49
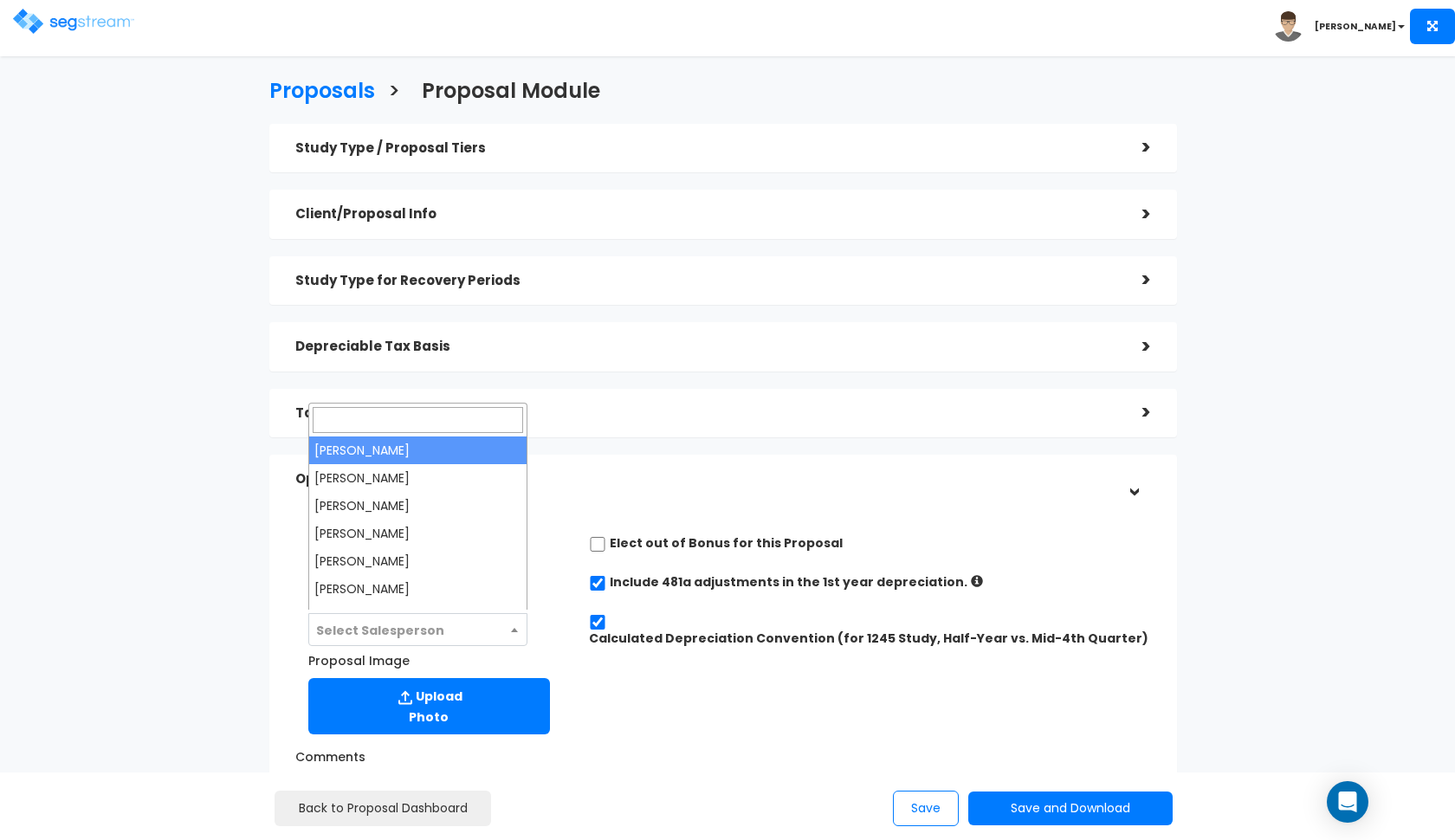
click at [426, 623] on span "Select Salesperson" at bounding box center [380, 630] width 128 height 17
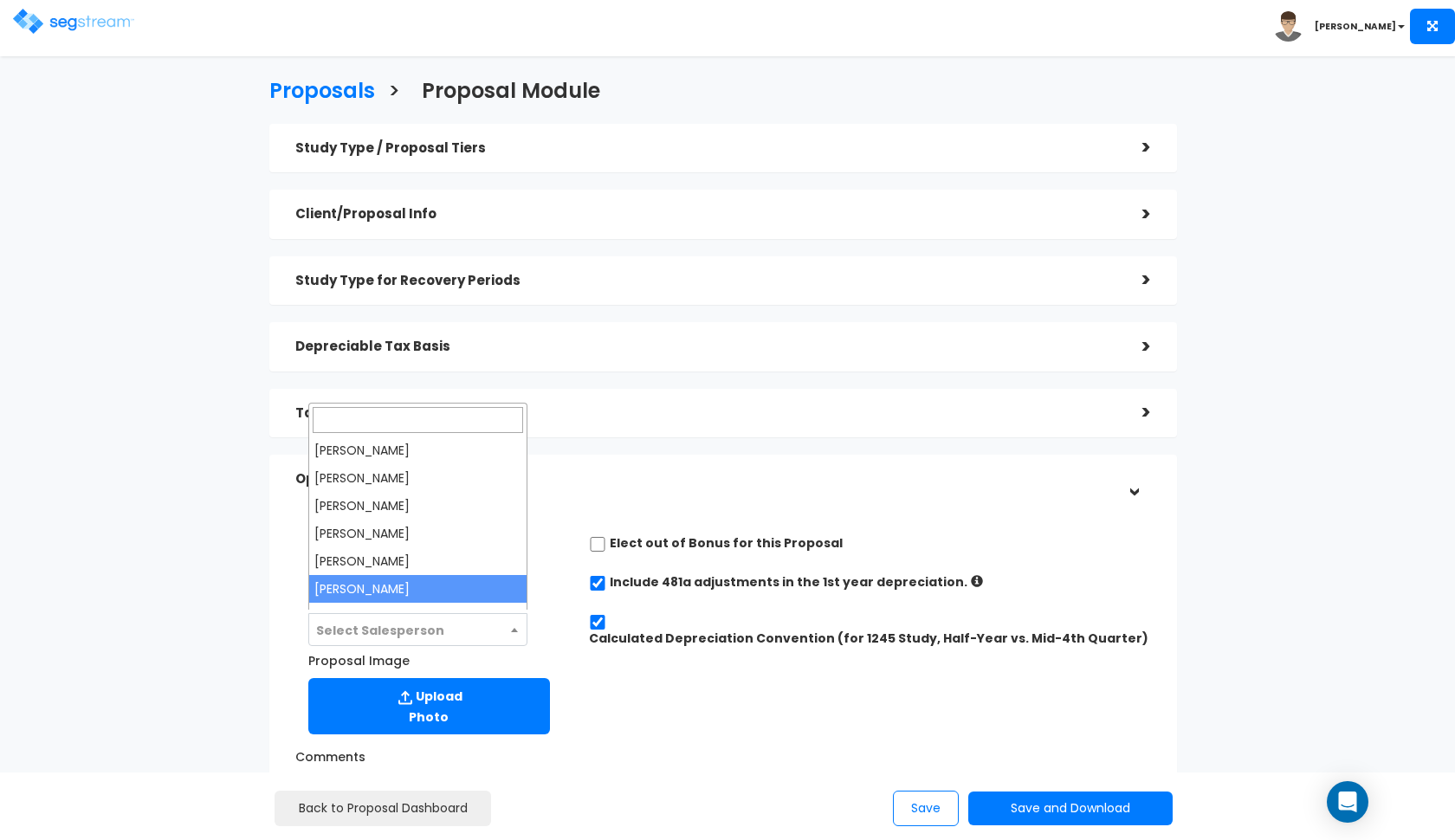
select select "190"
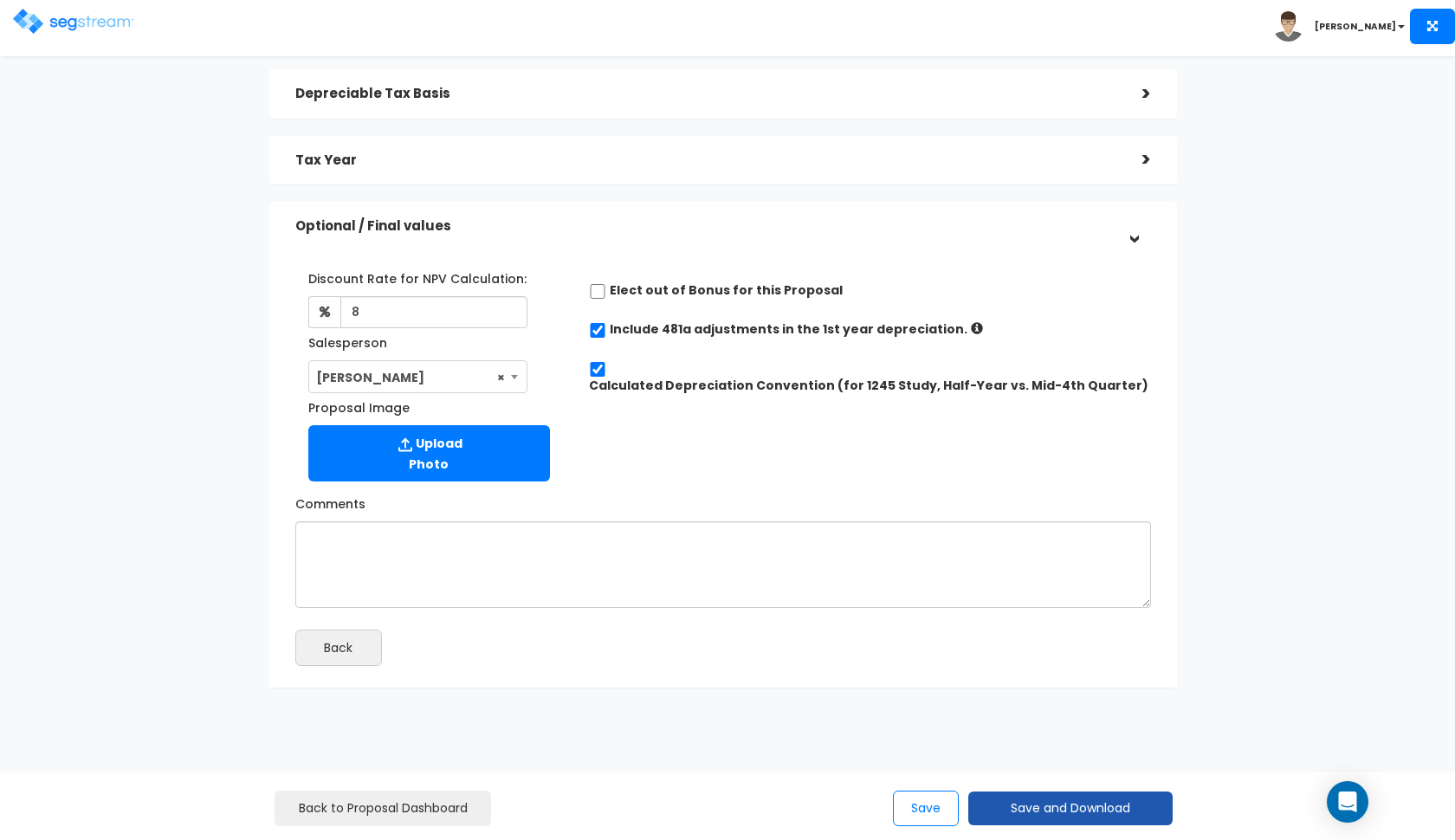
scroll to position [252, 0]
click at [1004, 808] on button "Save and Download" at bounding box center [1071, 807] width 205 height 34
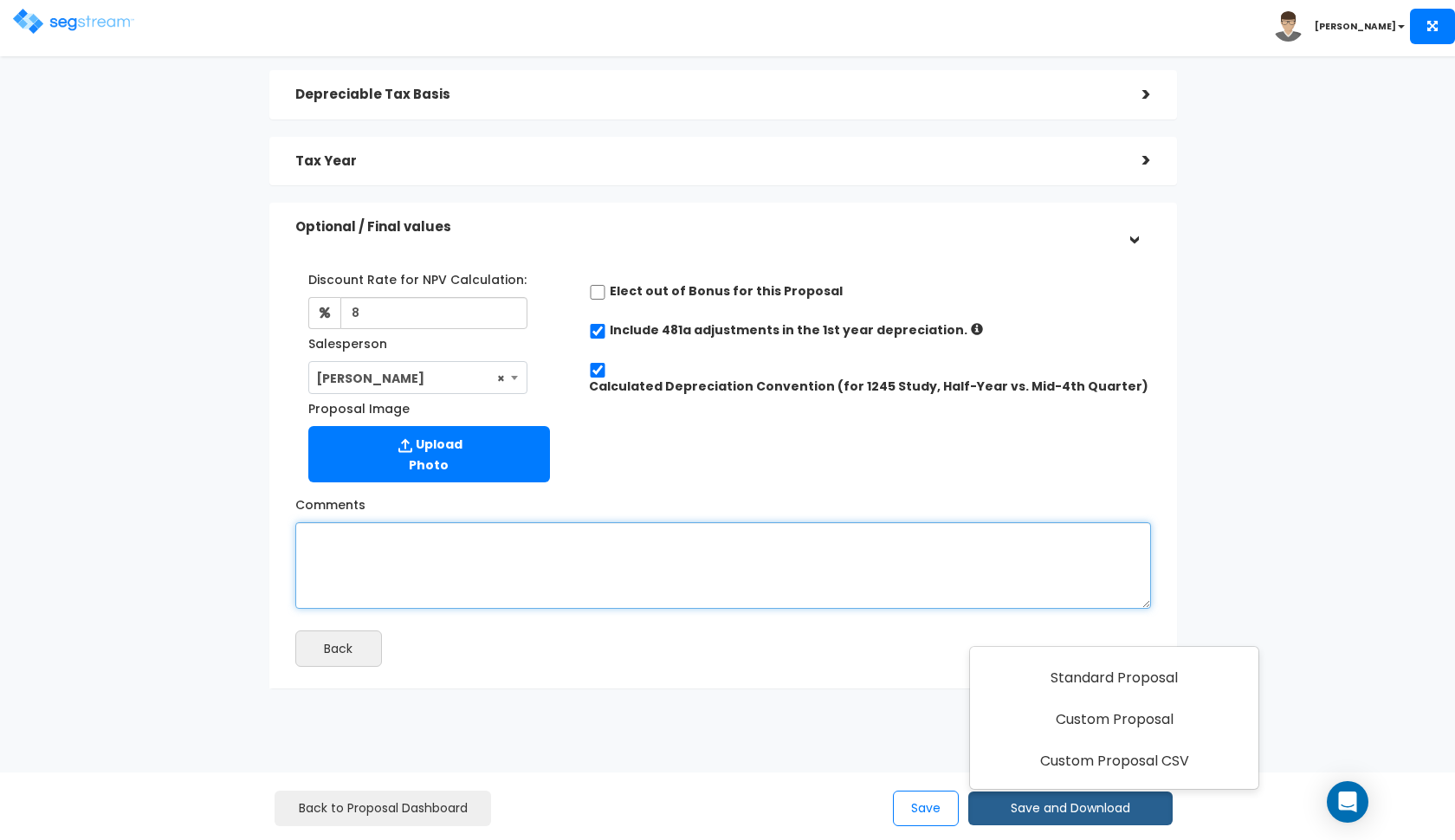
click at [839, 577] on textarea "Comments" at bounding box center [723, 565] width 856 height 87
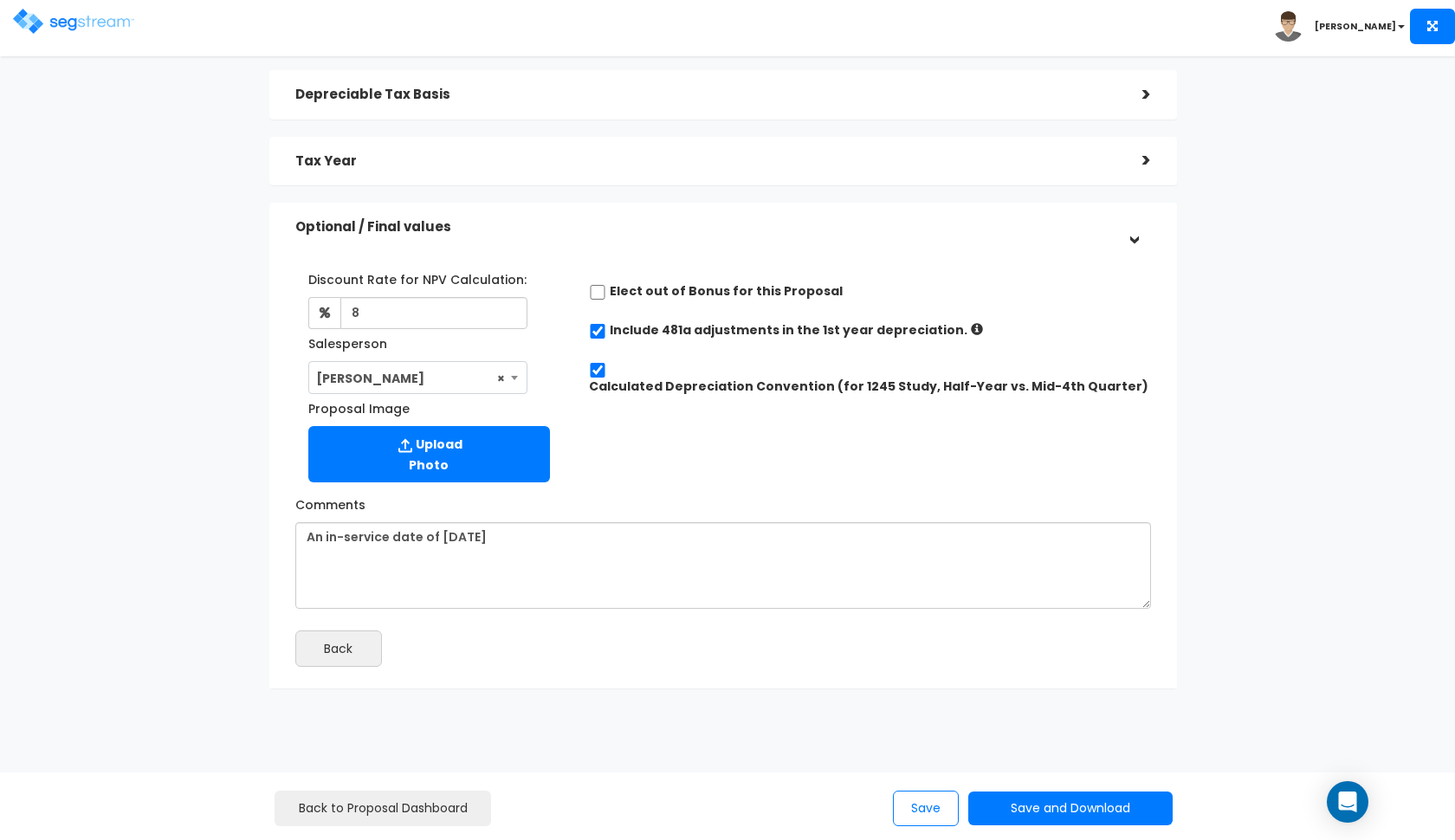
click at [982, 162] on h5 "Tax Year" at bounding box center [706, 161] width 821 height 14
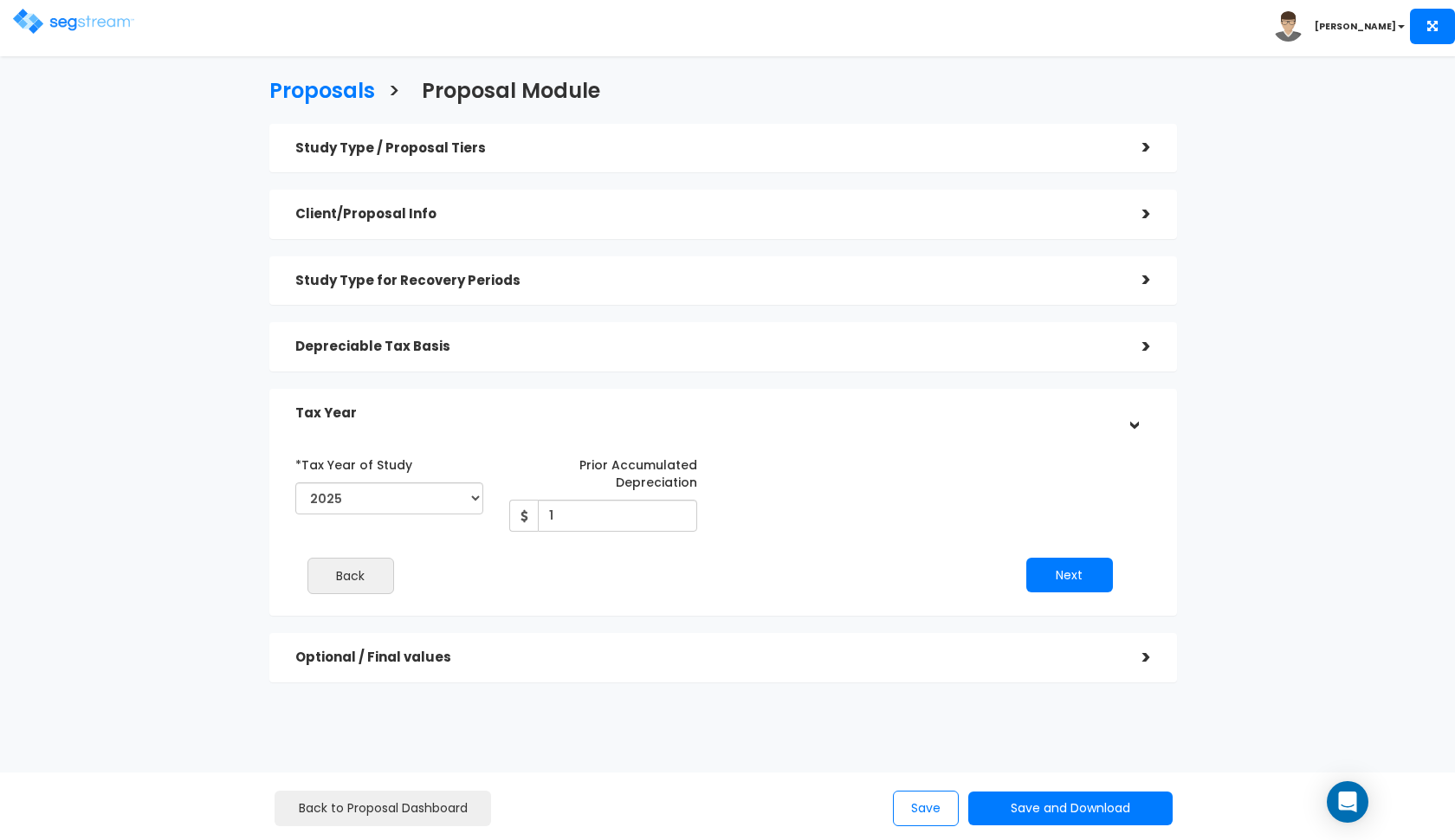
scroll to position [0, 0]
click at [906, 333] on div "Depreciable Tax Basis" at bounding box center [706, 346] width 821 height 32
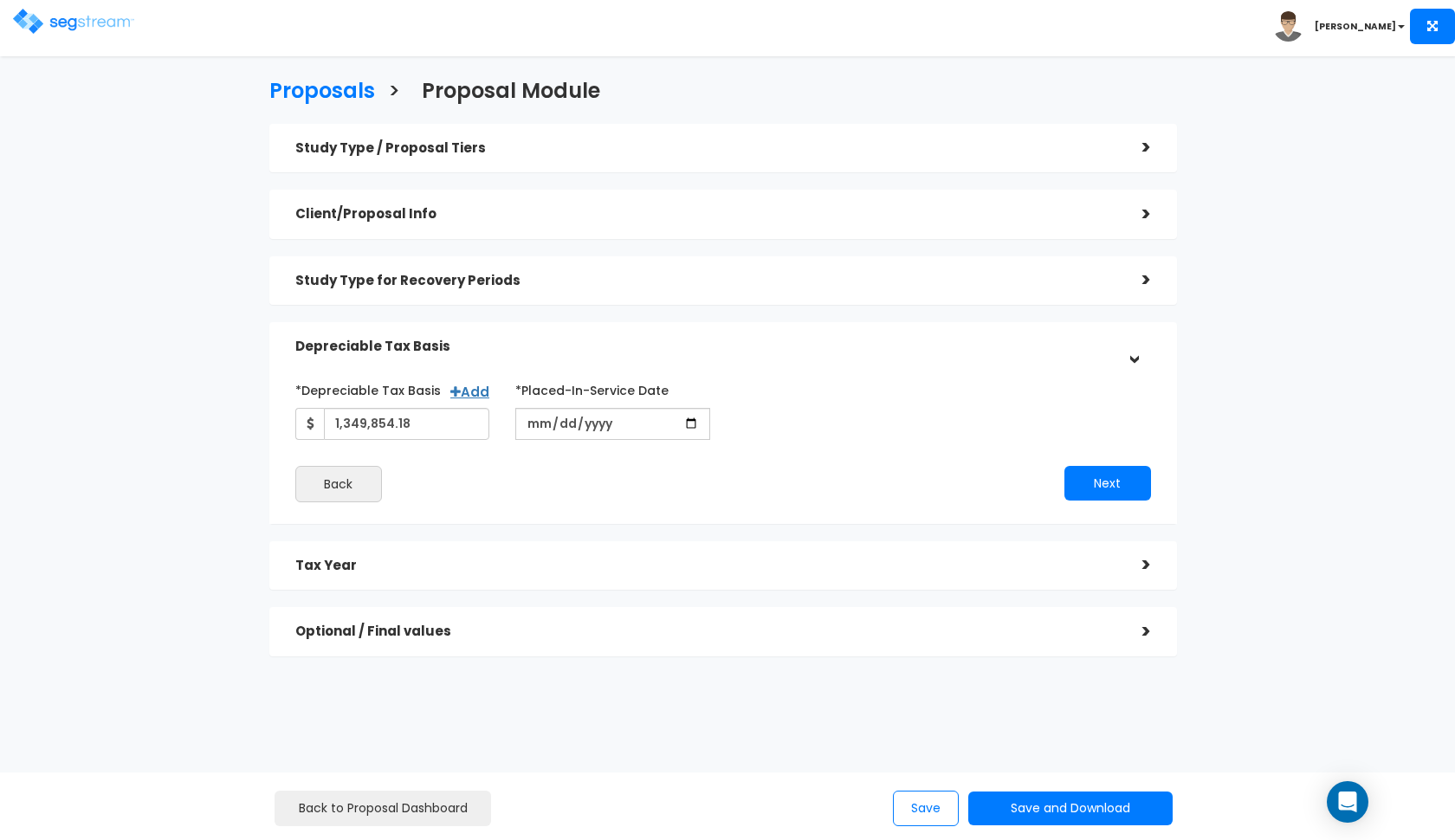
click at [905, 340] on h5 "Depreciable Tax Basis" at bounding box center [706, 347] width 821 height 14
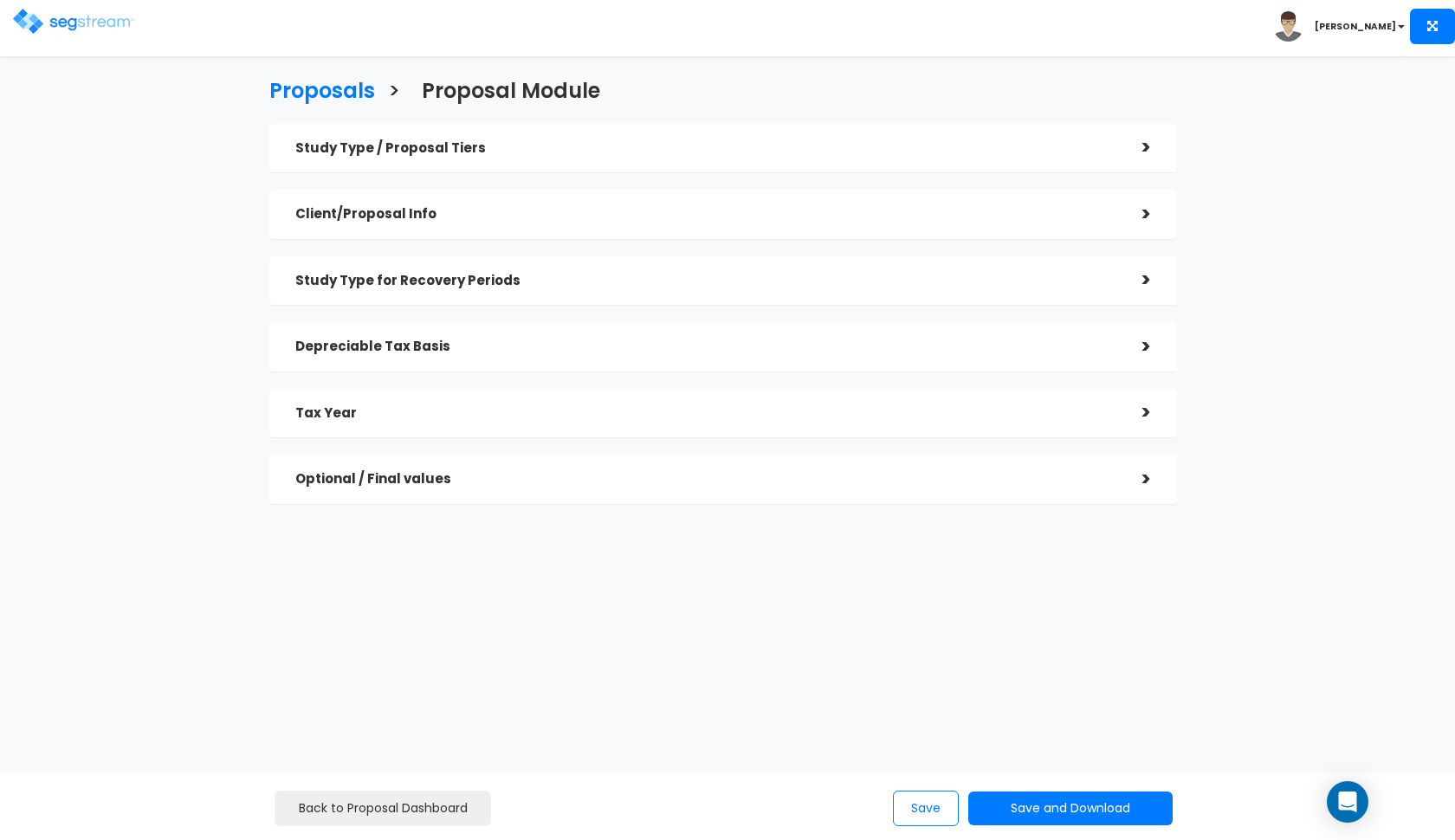
click at [887, 472] on h5 "Optional / Final values" at bounding box center [706, 479] width 821 height 14
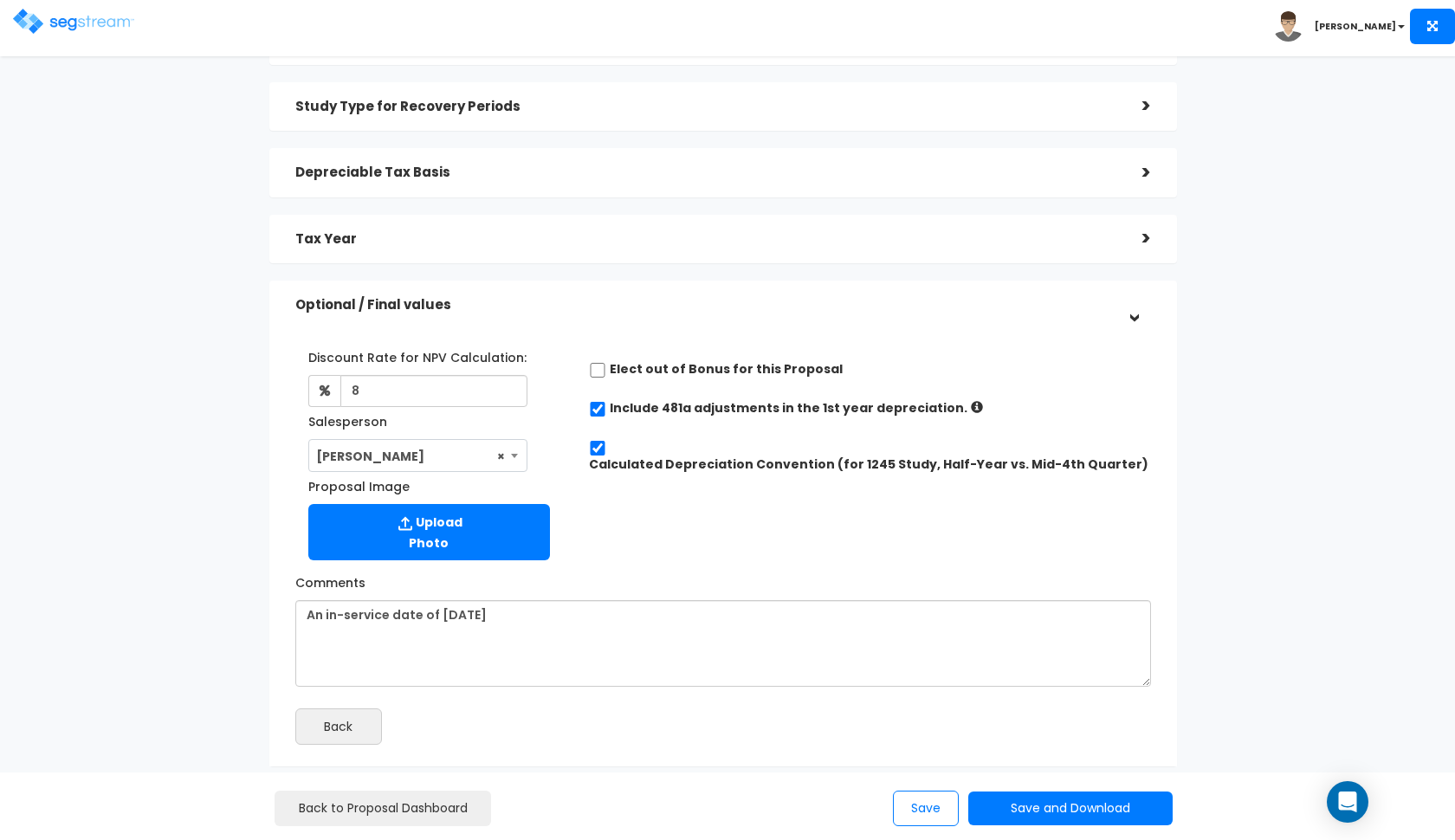
scroll to position [198, 0]
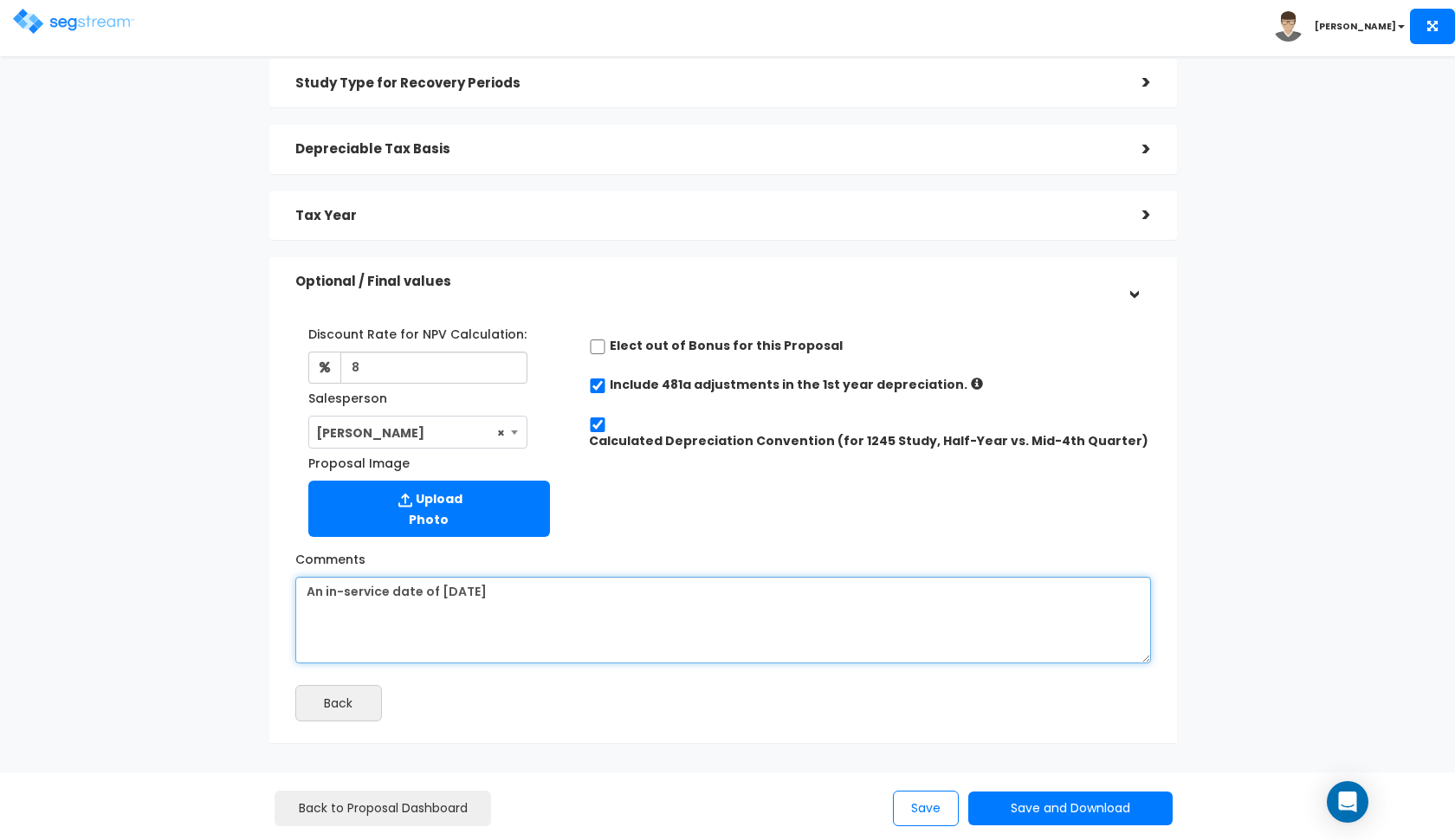
click at [594, 596] on textarea "An in-service date of 12/31/2024" at bounding box center [723, 620] width 856 height 87
click at [712, 592] on textarea "An in-service date of 12/31/2024, construction cost of $1,349," at bounding box center [723, 620] width 856 height 87
click at [507, 592] on textarea "An in-service date of 12/31/2024, construction cost of $1,349,854.18." at bounding box center [723, 620] width 856 height 87
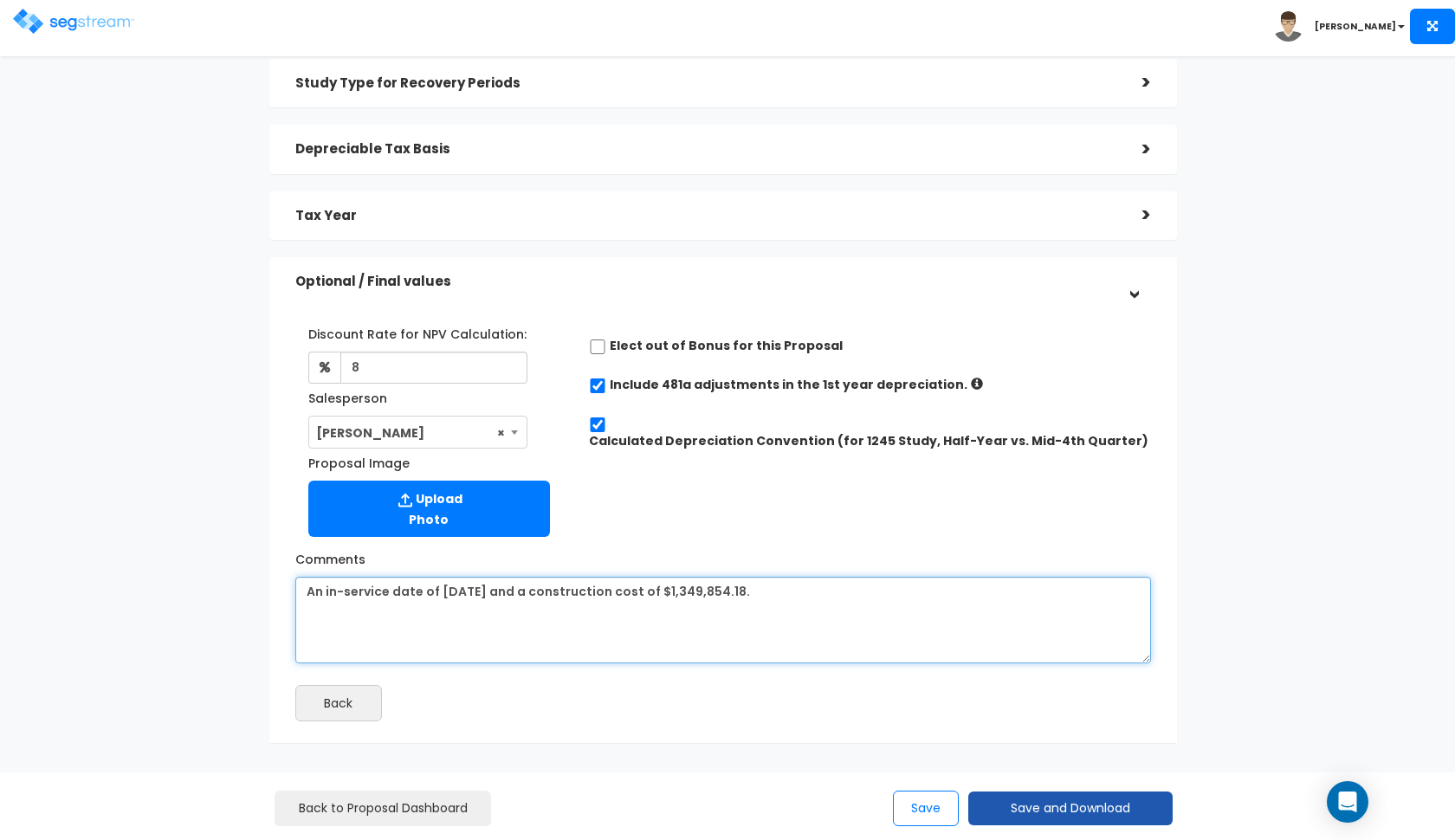
type textarea "An in-service date of [DATE] and a construction cost of $1,349,854.18."
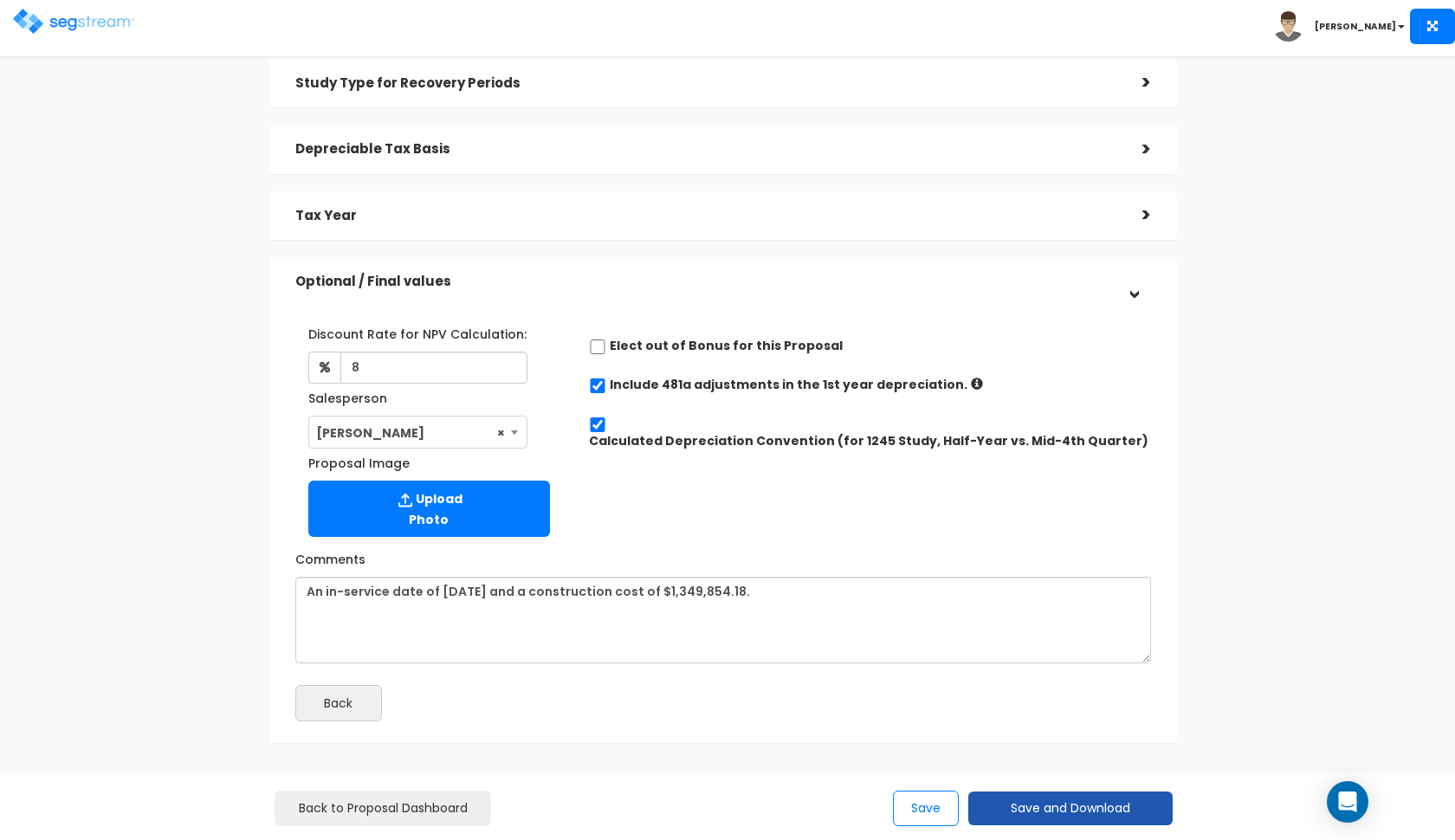
click at [989, 808] on button "Save and Download" at bounding box center [1071, 807] width 205 height 34
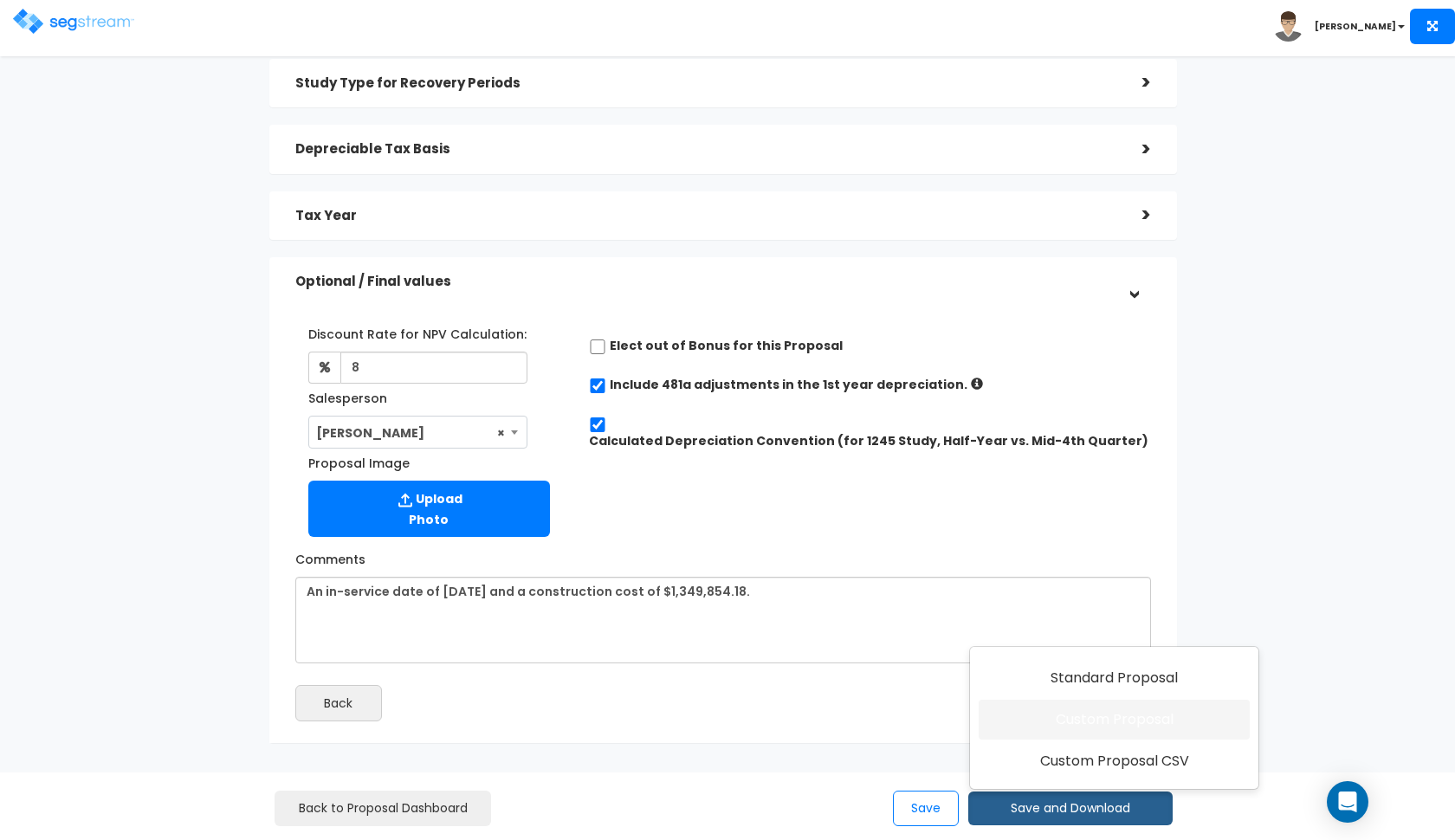
click at [1039, 729] on link "Custom Proposal" at bounding box center [1114, 719] width 271 height 40
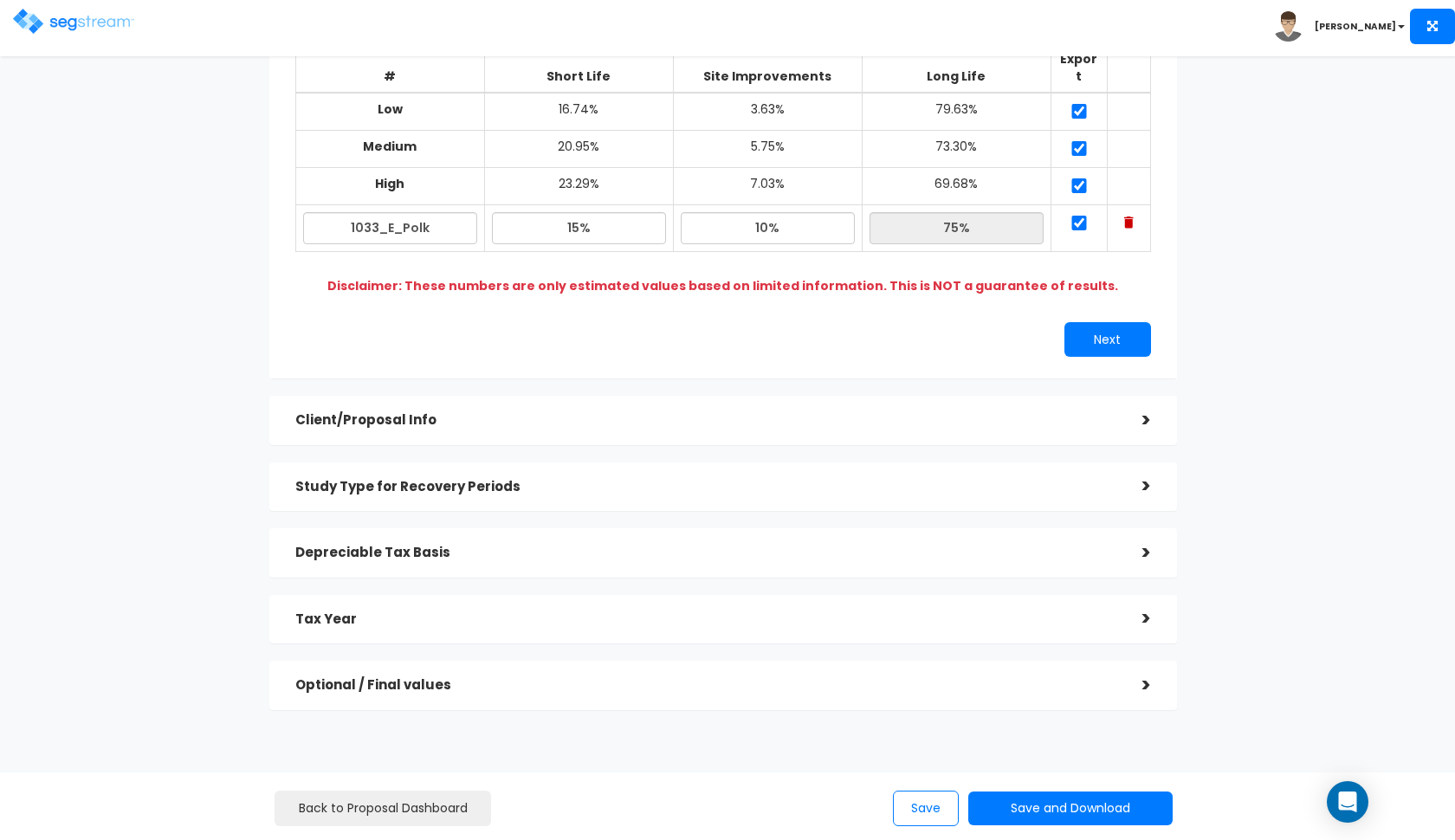
scroll to position [211, 0]
click at [1091, 815] on button "Save and Download" at bounding box center [1071, 807] width 205 height 34
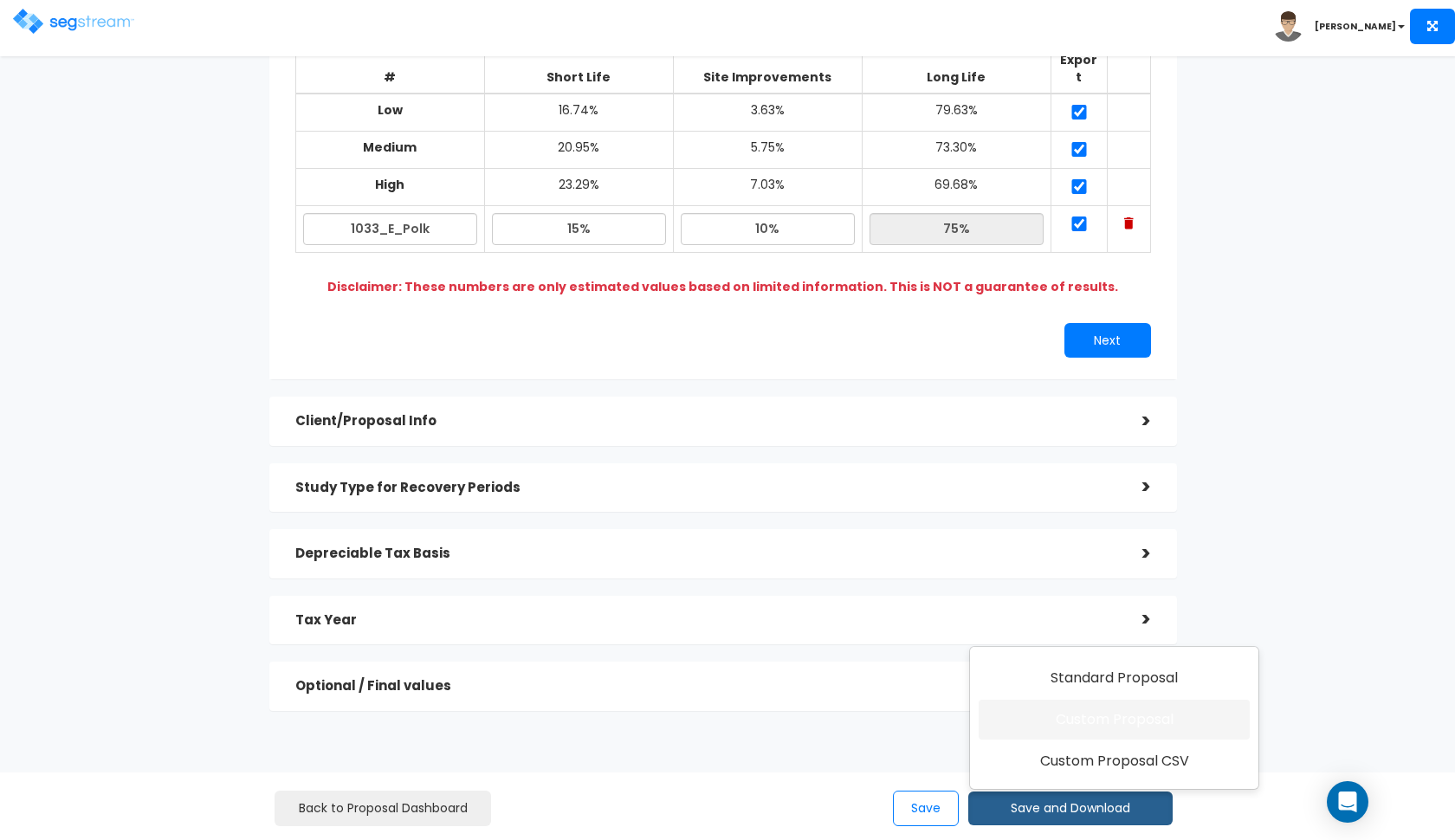
click at [1098, 729] on link "Custom Proposal" at bounding box center [1114, 719] width 271 height 40
